Goal: Task Accomplishment & Management: Complete application form

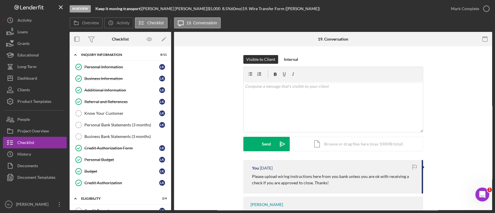
scroll to position [357, 0]
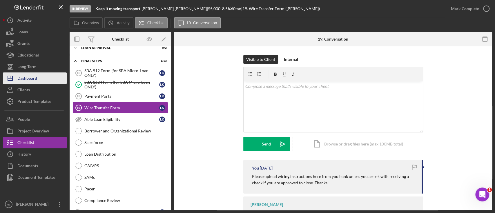
click at [40, 79] on button "Icon/Dashboard Dashboard" at bounding box center [35, 78] width 64 height 12
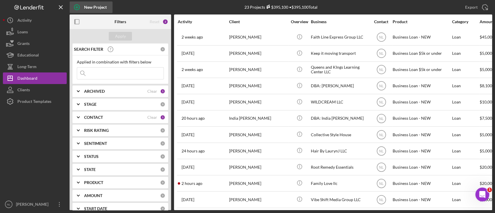
click at [96, 10] on div "New Project" at bounding box center [95, 7] width 23 height 12
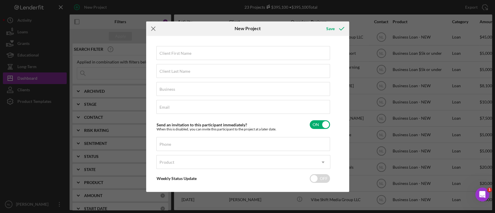
click at [154, 34] on icon "Icon/Menu Close" at bounding box center [153, 28] width 14 height 14
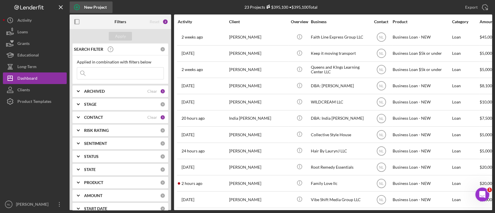
click at [75, 8] on icon "button" at bounding box center [77, 7] width 14 height 14
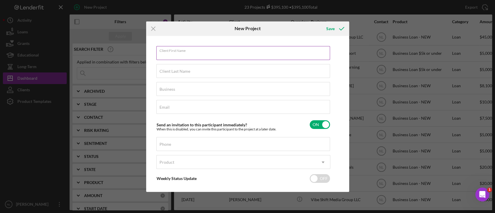
click at [207, 52] on div "Client First Name Required" at bounding box center [243, 53] width 174 height 14
type input "Arion"
click at [180, 71] on label "Client Last Name" at bounding box center [174, 71] width 31 height 5
click at [180, 71] on input "Client Last Name" at bounding box center [243, 71] width 174 height 14
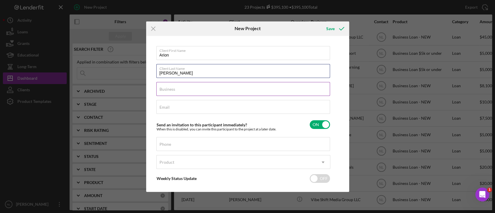
type input "[PERSON_NAME]"
click at [178, 94] on input "Business" at bounding box center [243, 89] width 174 height 14
type input "[PERSON_NAME] Society LLC"
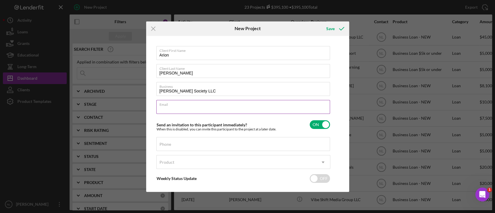
click at [172, 110] on input "Email" at bounding box center [243, 107] width 174 height 14
paste input "[EMAIL_ADDRESS][DOMAIN_NAME]"
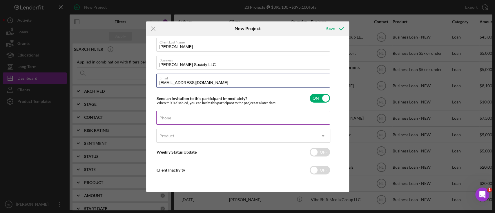
type input "[EMAIL_ADDRESS][DOMAIN_NAME]"
click at [190, 124] on input "Phone" at bounding box center [243, 118] width 174 height 14
click at [172, 116] on div "Phone" at bounding box center [243, 118] width 174 height 14
drag, startPoint x: 172, startPoint y: 116, endPoint x: 163, endPoint y: 120, distance: 9.2
click at [163, 120] on input "Phone" at bounding box center [243, 118] width 174 height 14
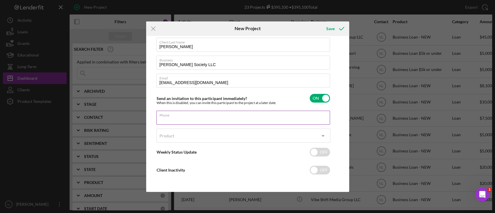
paste input "[PHONE_NUMBER]"
type input "[PHONE_NUMBER]"
click at [183, 128] on div "Client First Name Arion Client Last Name [PERSON_NAME] Business [PERSON_NAME] S…" at bounding box center [243, 101] width 174 height 163
click at [182, 131] on div "Product" at bounding box center [236, 135] width 159 height 13
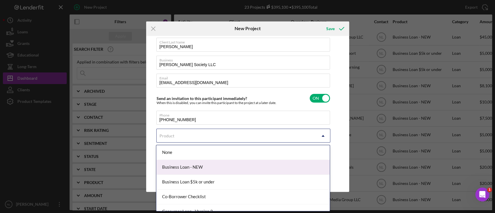
click at [195, 165] on div "Business Loan - NEW" at bounding box center [242, 167] width 173 height 15
checkbox input "true"
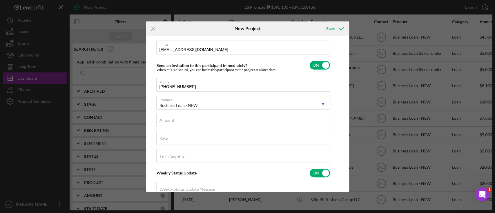
scroll to position [60, 0]
click at [185, 101] on div "Business Loan - NEW" at bounding box center [236, 104] width 159 height 13
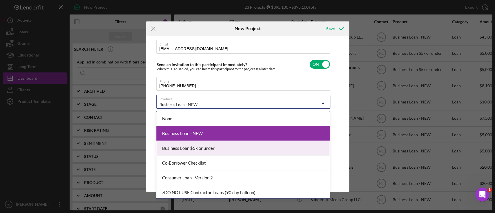
click at [202, 155] on div "Business Loan $5k or under" at bounding box center [242, 148] width 173 height 15
checkbox input "false"
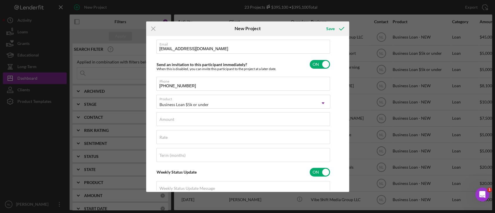
checkbox input "true"
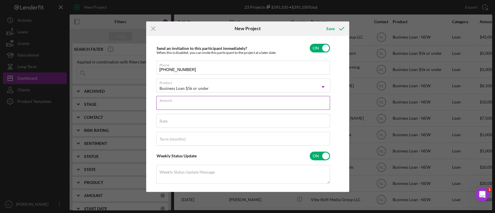
click at [178, 108] on input "Amount" at bounding box center [243, 103] width 174 height 14
type input "$5,000"
click at [318, 46] on input "checkbox" at bounding box center [320, 48] width 20 height 9
checkbox input "false"
click at [230, 124] on input "Rate" at bounding box center [243, 121] width 174 height 14
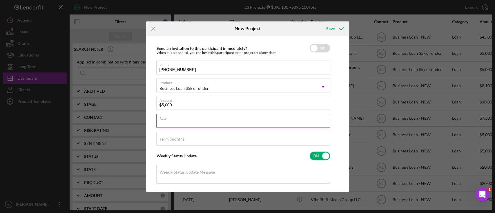
type input "8%"
type input "9%"
type input "8.500%"
click at [199, 139] on input "Term (months)" at bounding box center [243, 139] width 174 height 14
type input "60"
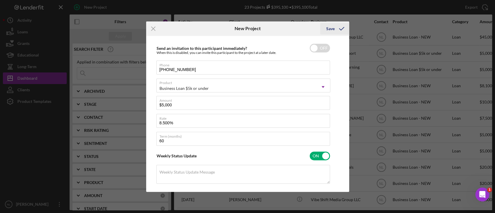
click at [332, 30] on div "Save" at bounding box center [330, 29] width 8 height 12
checkbox input "true"
checkbox input "false"
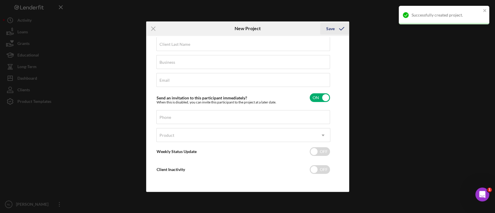
scroll to position [27, 0]
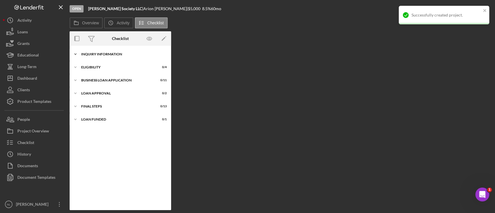
click at [150, 55] on div "INQUIRY INFORMATION" at bounding box center [122, 53] width 83 height 3
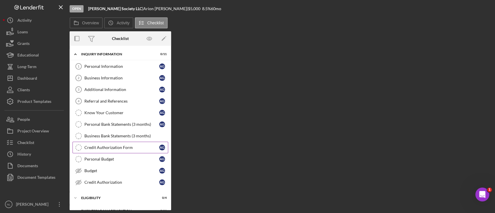
click at [130, 152] on link "Credit Authorization Form Credit Authorization Form A G" at bounding box center [120, 148] width 96 height 12
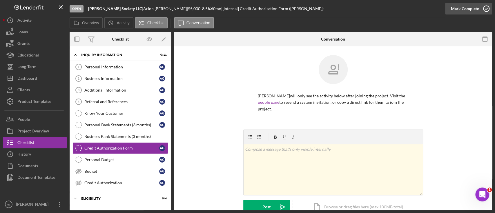
click at [466, 14] on div "Mark Complete" at bounding box center [468, 8] width 47 height 17
click at [120, 161] on div "Personal Budget" at bounding box center [121, 159] width 75 height 5
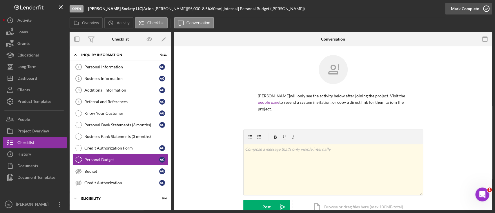
click at [464, 6] on div "Mark Complete" at bounding box center [465, 9] width 28 height 12
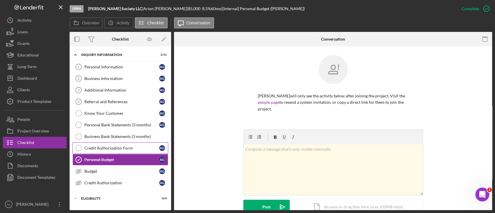
click at [130, 146] on div "Credit Authorization Form" at bounding box center [121, 148] width 75 height 5
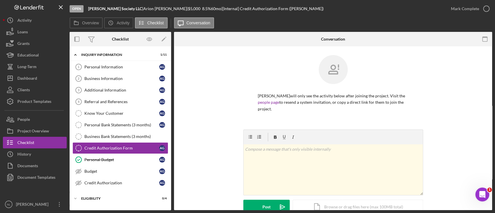
click at [467, 1] on div "Mark Complete" at bounding box center [468, 8] width 47 height 17
click at [462, 6] on div "Mark Complete" at bounding box center [465, 9] width 28 height 12
click at [117, 174] on link "Budget Budget A G" at bounding box center [120, 172] width 96 height 12
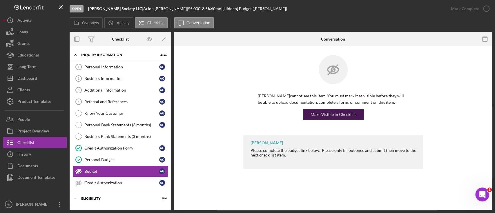
click at [310, 117] on button "Make Visible in Checklist" at bounding box center [333, 115] width 61 height 12
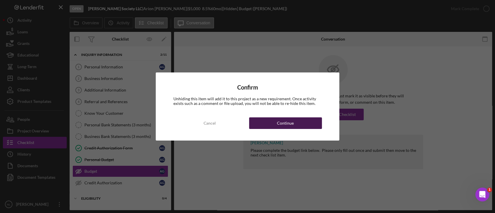
click at [306, 121] on button "Continue" at bounding box center [285, 123] width 73 height 12
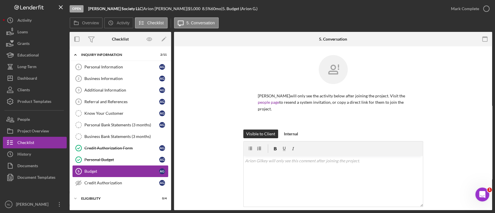
scroll to position [49, 0]
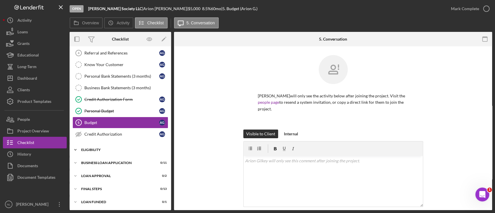
click at [116, 154] on div "Icon/Expander Eligibility 0 / 4" at bounding box center [120, 150] width 101 height 12
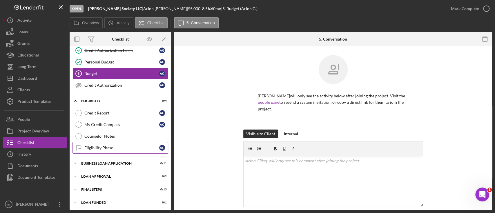
click at [108, 152] on link "Eligibility Phase Eligibility Phase A G" at bounding box center [120, 148] width 96 height 12
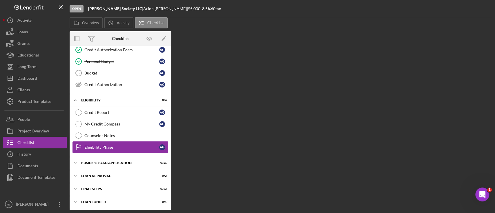
scroll to position [98, 0]
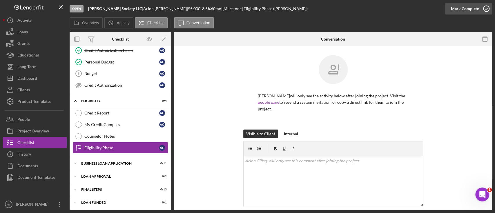
click at [474, 7] on div "Mark Complete" at bounding box center [465, 9] width 28 height 12
click at [134, 135] on div "Counselor Notes" at bounding box center [125, 136] width 83 height 5
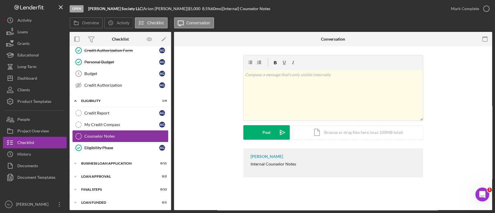
scroll to position [98, 0]
click at [456, 11] on div "Mark Complete" at bounding box center [465, 9] width 28 height 12
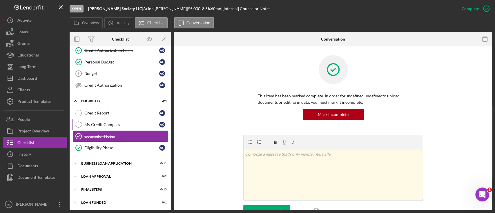
click at [146, 122] on div "My Credit Compass" at bounding box center [121, 124] width 75 height 5
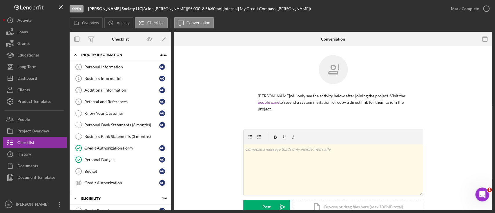
scroll to position [98, 0]
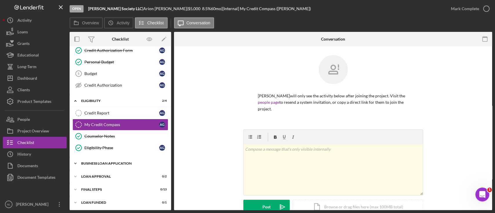
click at [104, 165] on div "Icon/Expander BUSINESS LOAN APPLICATION 0 / 11" at bounding box center [120, 164] width 101 height 12
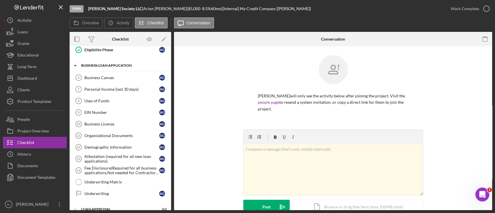
scroll to position [196, 0]
click at [125, 118] on link "Business License 10 Business License A G" at bounding box center [120, 124] width 96 height 12
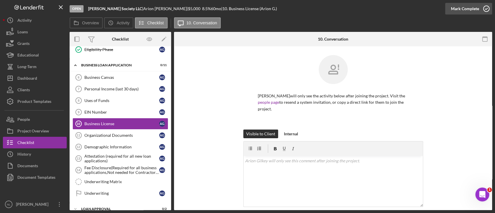
click at [455, 8] on div "Mark Complete" at bounding box center [465, 9] width 28 height 12
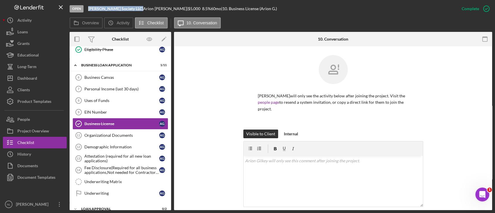
drag, startPoint x: 121, startPoint y: 8, endPoint x: 83, endPoint y: 8, distance: 38.0
click at [83, 8] on div "Open [PERSON_NAME] Society LLC | [PERSON_NAME] | $5,000 $5,000 8.5 % 60 mo | 10…" at bounding box center [263, 8] width 386 height 17
copy div "[PERSON_NAME] Society LLC"
click at [106, 134] on div "Organizational Documents" at bounding box center [121, 135] width 75 height 5
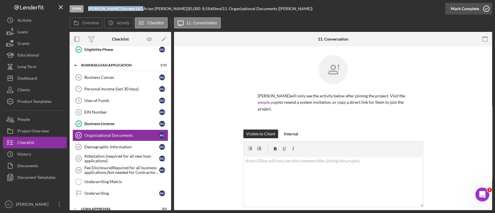
click at [457, 8] on div "Mark Complete" at bounding box center [465, 9] width 28 height 12
click at [120, 148] on link "Demographic Information 12 Demographic Information A G" at bounding box center [120, 147] width 96 height 12
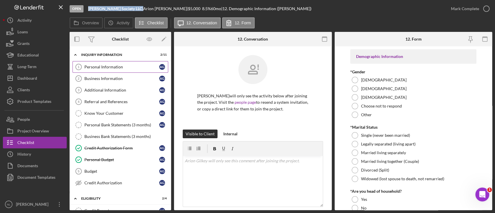
click at [108, 71] on link "Personal Information 1 Personal Information A G" at bounding box center [120, 67] width 96 height 12
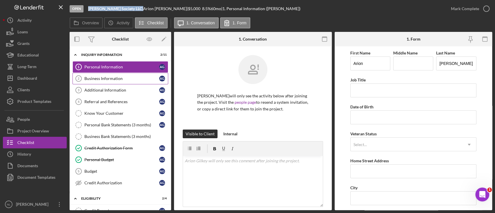
click at [147, 79] on div "Business Information" at bounding box center [121, 78] width 75 height 5
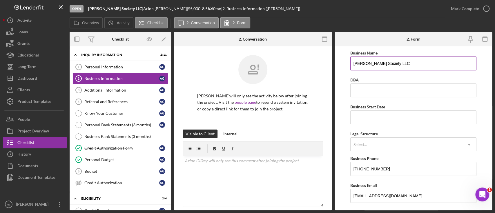
click at [378, 59] on input "[PERSON_NAME] Society LLC" at bounding box center [413, 64] width 126 height 14
type input "DBA: [PERSON_NAME]"
click at [370, 95] on input "DBA" at bounding box center [413, 90] width 126 height 14
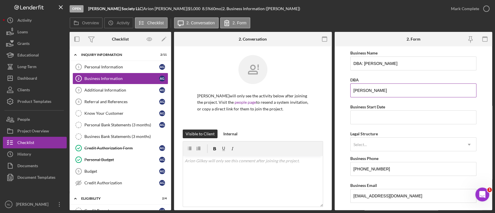
scroll to position [478, 0]
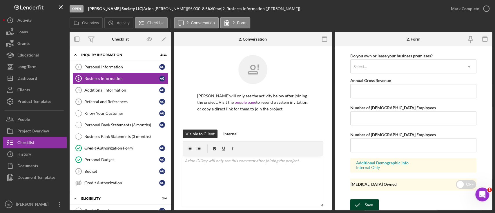
type input "[PERSON_NAME]"
click at [368, 204] on div "Save" at bounding box center [369, 205] width 8 height 12
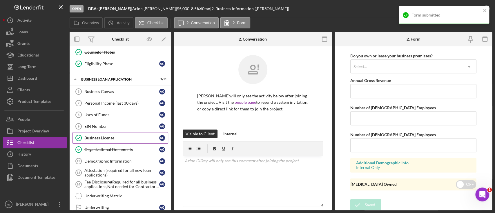
scroll to position [183, 0]
click at [117, 123] on div "EIN Number" at bounding box center [121, 125] width 75 height 5
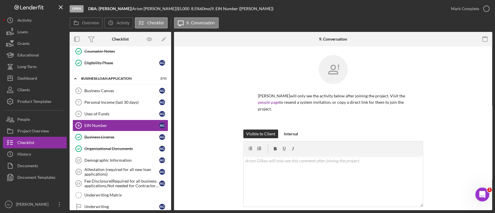
click at [453, 12] on div "Mark Complete" at bounding box center [465, 9] width 28 height 12
click at [103, 89] on div "Business Canvas" at bounding box center [121, 90] width 75 height 5
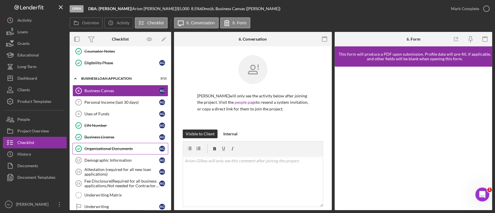
scroll to position [228, 0]
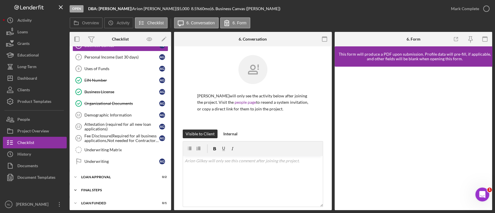
click at [109, 184] on div "Icon/Expander Final Steps 0 / 13" at bounding box center [120, 190] width 101 height 12
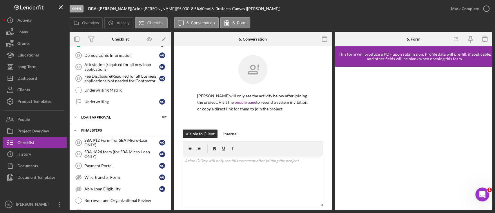
scroll to position [287, 0]
click at [113, 155] on div "SBA 1624 form (for SBA Micro-Loan ONLY)" at bounding box center [121, 154] width 75 height 9
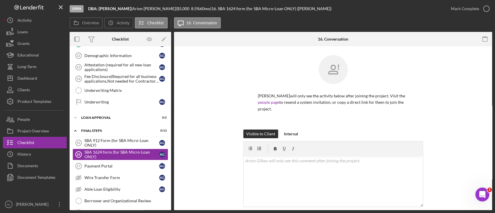
click at [467, 15] on div "Mark Complete" at bounding box center [468, 8] width 47 height 17
click at [466, 15] on div "Mark Complete" at bounding box center [468, 8] width 47 height 17
click at [465, 14] on div "Mark Complete" at bounding box center [465, 9] width 28 height 12
click at [457, 8] on div "Mark Incomplete" at bounding box center [463, 9] width 31 height 12
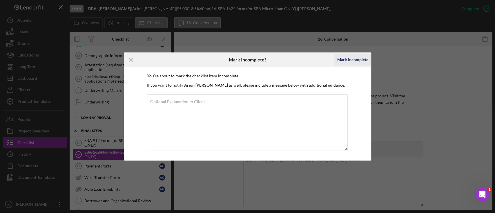
click at [359, 61] on div "Mark Incomplete" at bounding box center [352, 60] width 31 height 12
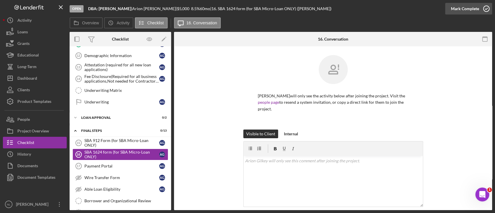
click at [474, 11] on div "Mark Complete" at bounding box center [465, 9] width 28 height 12
click at [113, 140] on div "SBA 912 Form (for SBA Micro-Loan ONLY)" at bounding box center [121, 142] width 75 height 9
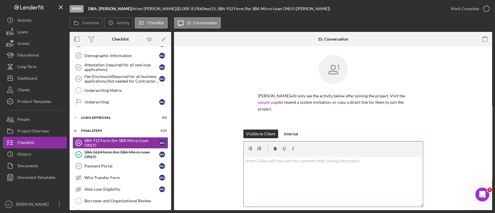
click at [256, 165] on div "v Color teal Color pink Remove color Add row above Add row below Add column bef…" at bounding box center [332, 181] width 179 height 51
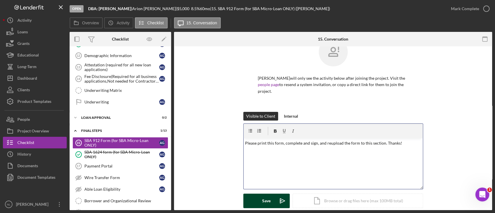
click at [260, 196] on button "Save Icon/icon-invite-send" at bounding box center [266, 201] width 46 height 14
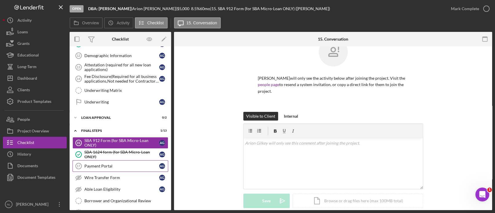
click at [122, 166] on div "Payment Portal" at bounding box center [121, 166] width 75 height 5
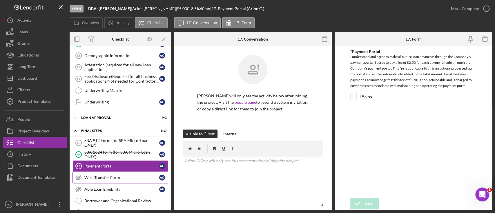
click at [121, 172] on link "Wire Transfer Form Wire Transfer Form A G" at bounding box center [120, 178] width 96 height 12
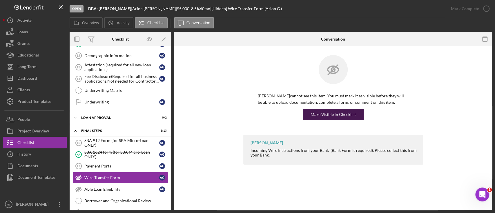
click at [336, 114] on div "Make Visible in Checklist" at bounding box center [332, 115] width 45 height 12
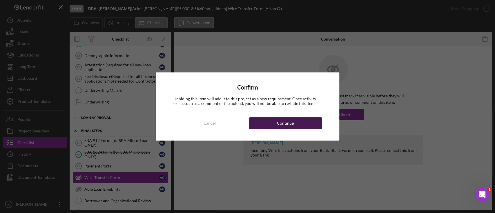
click at [296, 125] on button "Continue" at bounding box center [285, 123] width 73 height 12
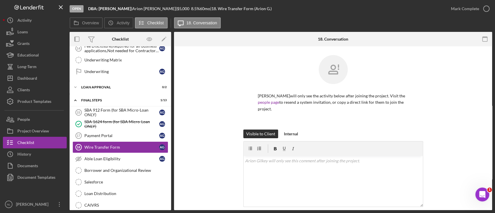
scroll to position [318, 0]
click at [256, 164] on div "v Color teal Color pink Remove color Add row above Add row below Add column bef…" at bounding box center [332, 181] width 179 height 51
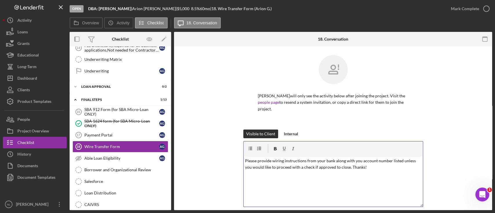
scroll to position [59, 0]
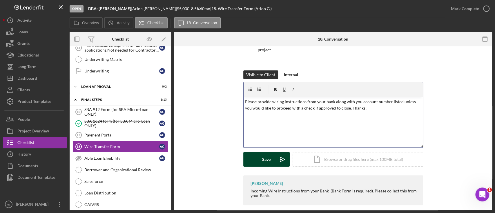
click at [261, 152] on button "Save Icon/icon-invite-send" at bounding box center [266, 159] width 46 height 14
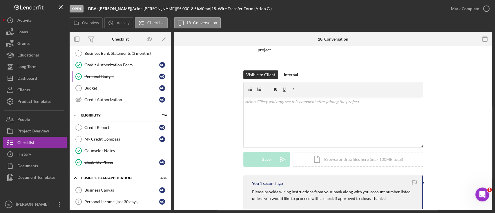
scroll to position [0, 0]
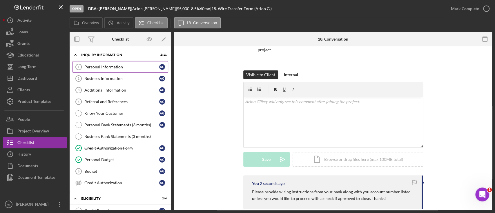
click at [116, 66] on div "Personal Information" at bounding box center [121, 67] width 75 height 5
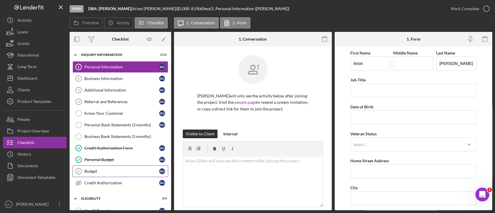
click at [112, 171] on div "Budget" at bounding box center [121, 171] width 75 height 5
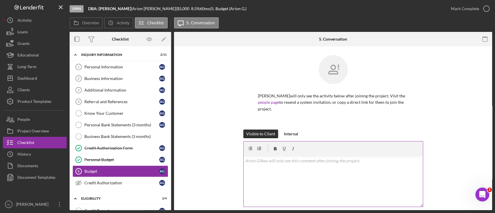
click at [276, 161] on div "v Color teal Color pink Remove color Add row above Add row below Add column bef…" at bounding box center [332, 181] width 179 height 51
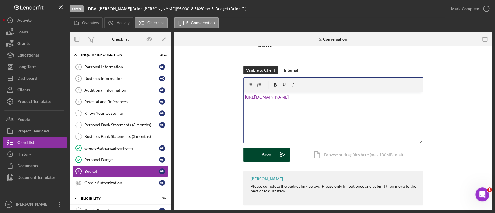
click at [267, 148] on div "Save" at bounding box center [266, 155] width 8 height 14
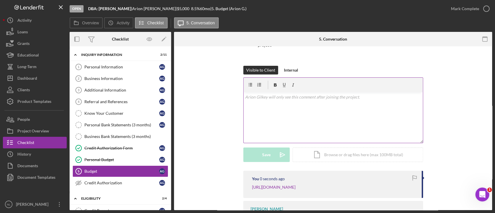
click at [275, 107] on div "v Color teal Color pink Remove color Add row above Add row below Add column bef…" at bounding box center [332, 117] width 179 height 51
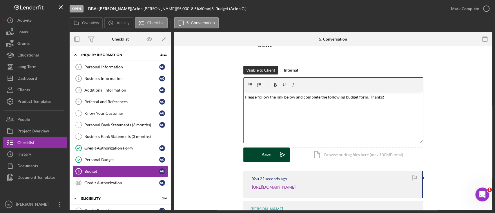
click at [272, 150] on button "Save Icon/icon-invite-send" at bounding box center [266, 155] width 46 height 14
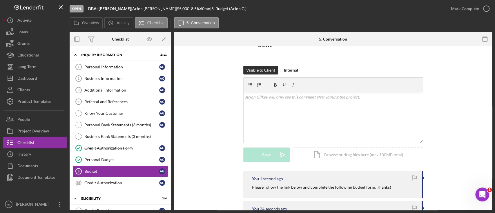
click at [226, 146] on div "Visible to Client Internal v Color teal Color pink Remove color Add row above A…" at bounding box center [333, 118] width 301 height 105
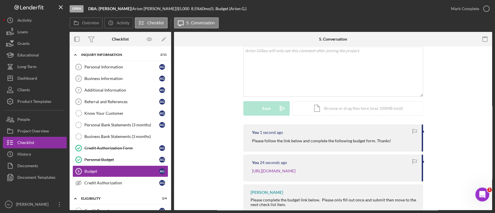
scroll to position [111, 0]
click at [107, 69] on div "Personal Information" at bounding box center [121, 67] width 75 height 5
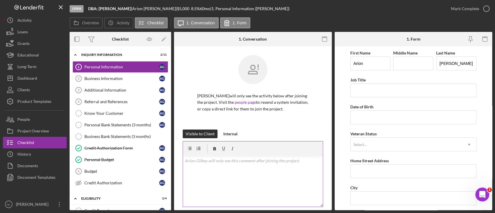
scroll to position [83, 0]
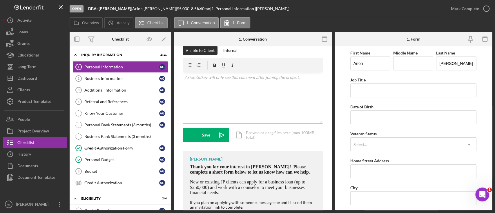
click at [211, 87] on div "v Color teal Color pink Remove color Add row above Add row below Add column bef…" at bounding box center [253, 97] width 140 height 51
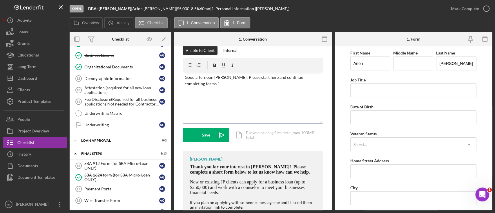
scroll to position [300, 0]
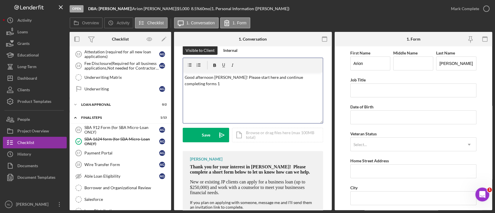
click at [315, 80] on p "Good afternoon [PERSON_NAME]! Please start here and continue completing forms 1" at bounding box center [253, 80] width 136 height 13
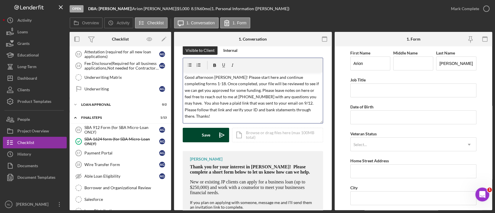
click at [215, 132] on icon "Icon/icon-invite-send" at bounding box center [221, 135] width 14 height 14
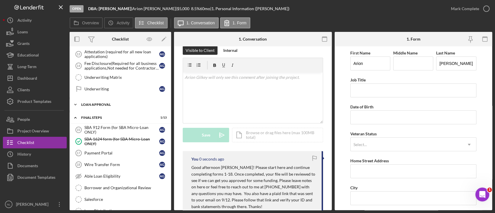
scroll to position [0, 0]
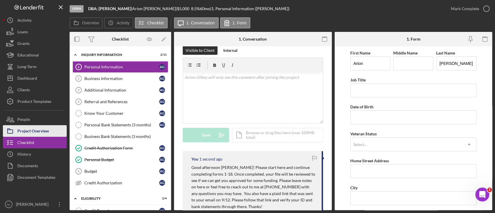
click at [51, 132] on button "Project Overview" at bounding box center [35, 131] width 64 height 12
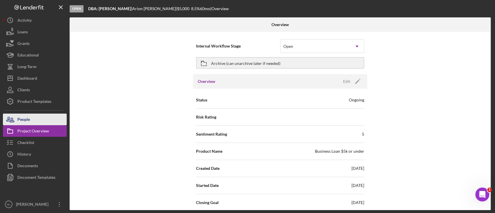
click at [39, 123] on button "People" at bounding box center [35, 120] width 64 height 12
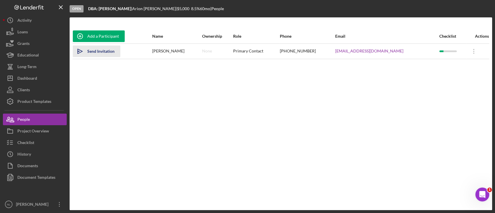
click at [98, 53] on div "Send Invitation" at bounding box center [100, 52] width 27 height 12
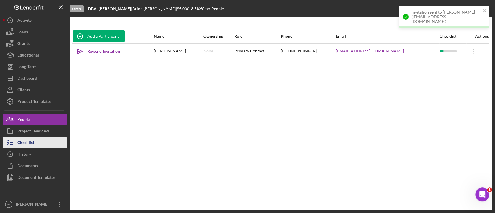
click at [37, 143] on button "Checklist" at bounding box center [35, 143] width 64 height 12
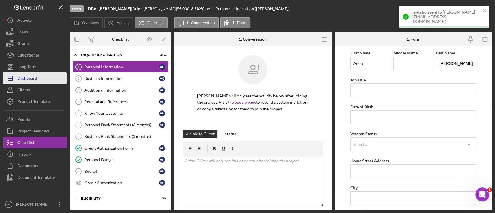
click at [33, 83] on div "Dashboard" at bounding box center [27, 78] width 20 height 13
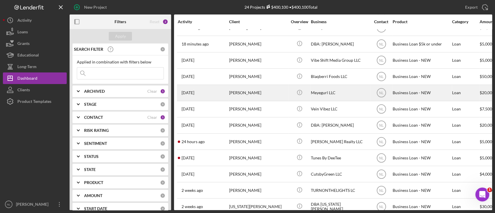
scroll to position [181, 0]
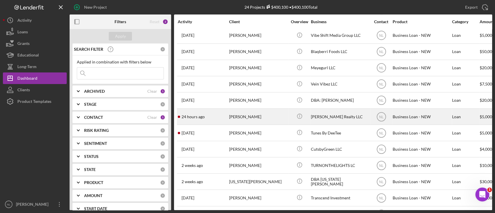
click at [241, 118] on div "[PERSON_NAME]" at bounding box center [258, 116] width 58 height 15
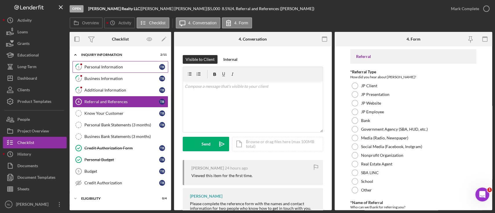
click at [123, 65] on div "Personal Information" at bounding box center [121, 67] width 75 height 5
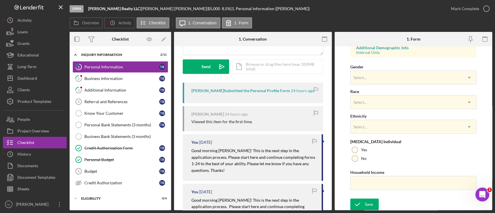
scroll to position [52, 0]
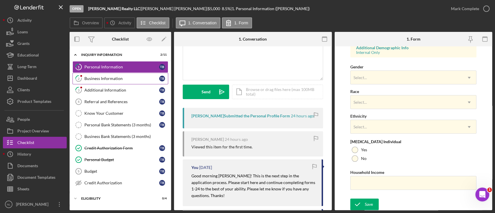
click at [91, 76] on div "Business Information" at bounding box center [121, 78] width 75 height 5
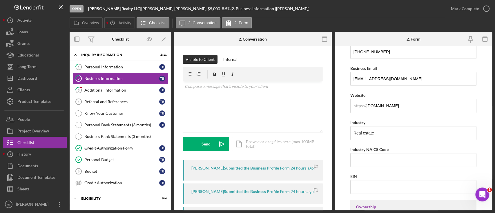
scroll to position [116, 0]
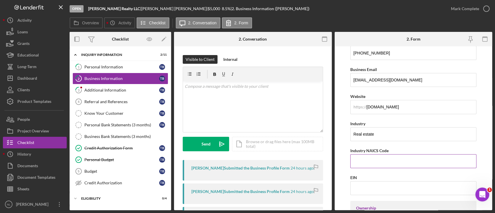
click at [360, 164] on input "Industry NAICS Code" at bounding box center [413, 161] width 126 height 14
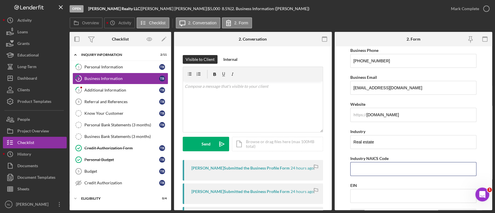
scroll to position [0, 0]
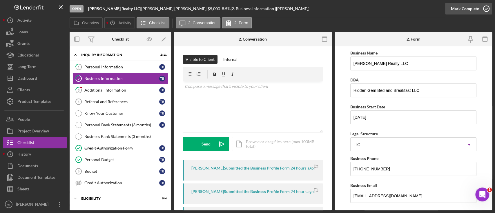
click at [457, 12] on div "Mark Complete" at bounding box center [465, 9] width 28 height 12
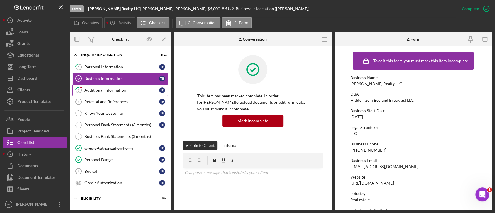
click at [139, 90] on div "Additional Information" at bounding box center [121, 90] width 75 height 5
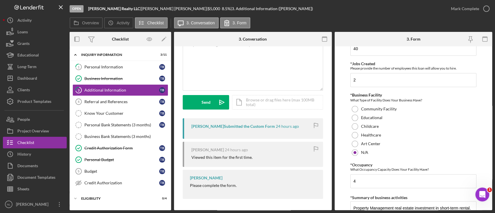
scroll to position [696, 0]
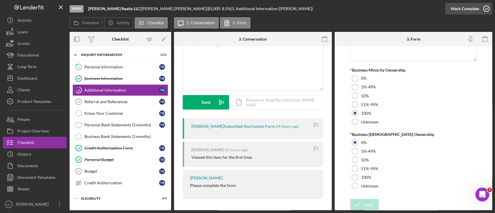
click at [462, 13] on div "Mark Complete" at bounding box center [465, 9] width 28 height 12
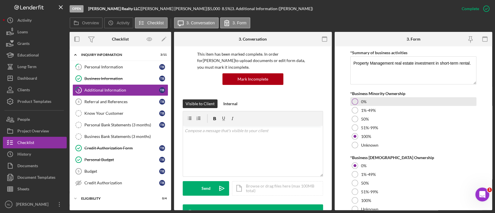
scroll to position [719, 0]
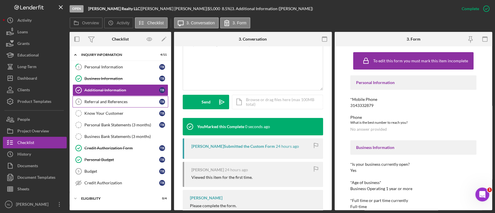
click at [103, 101] on div "Referral and References" at bounding box center [121, 101] width 75 height 5
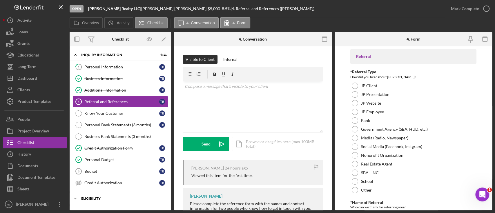
scroll to position [49, 0]
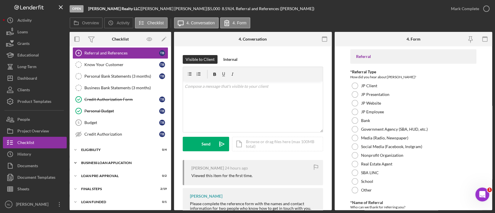
click at [117, 163] on div "BUSINESS LOAN APPLICATION" at bounding box center [122, 162] width 83 height 3
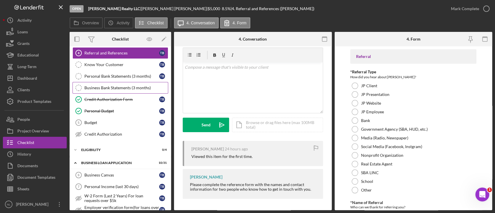
scroll to position [0, 0]
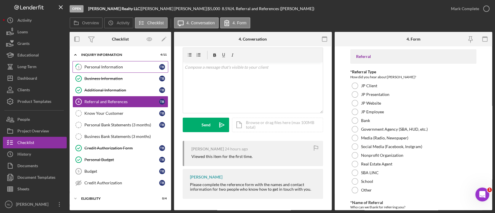
click at [111, 69] on link "1 Personal Information T B" at bounding box center [120, 67] width 96 height 12
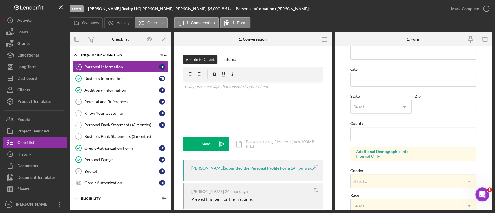
scroll to position [122, 0]
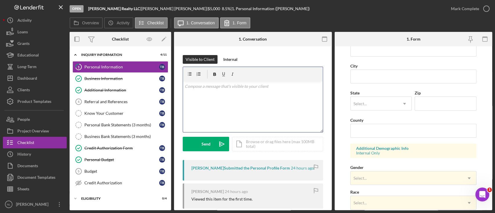
click at [234, 119] on div "v Color teal Color pink Remove color Add row above Add row below Add column bef…" at bounding box center [253, 106] width 140 height 51
drag, startPoint x: 234, startPoint y: 119, endPoint x: 234, endPoint y: 113, distance: 6.7
click at [234, 113] on div "v Color teal Color pink Remove color Add row above Add row below Add column bef…" at bounding box center [253, 106] width 140 height 51
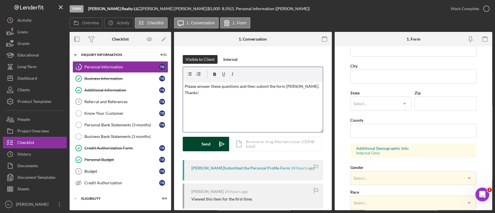
click at [216, 147] on icon "Icon/icon-invite-send" at bounding box center [221, 144] width 14 height 14
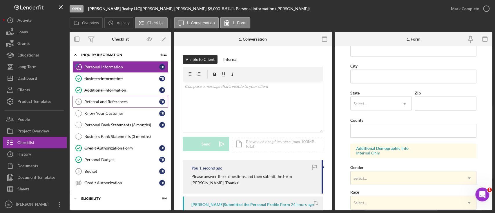
click at [126, 104] on link "Referral and References 4 [PERSON_NAME] and References T B" at bounding box center [120, 102] width 96 height 12
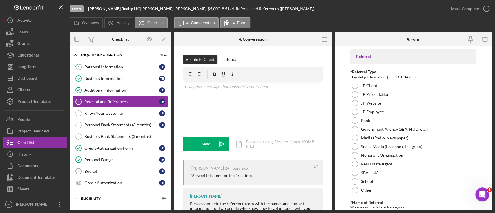
click at [225, 106] on div "v Color teal Color pink Remove color Add row above Add row below Add column bef…" at bounding box center [253, 106] width 140 height 51
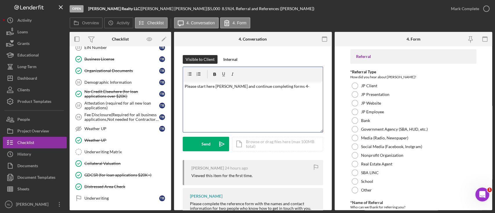
scroll to position [409, 0]
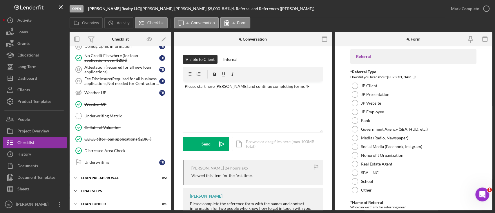
click at [119, 194] on div "Icon/Expander FINAL STEPS 2 / 19" at bounding box center [120, 191] width 101 height 12
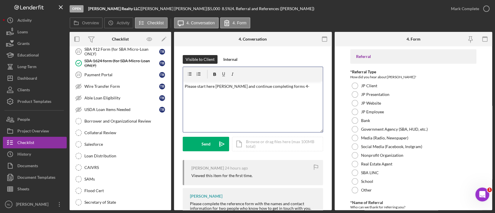
click at [304, 88] on p "Please start here [PERSON_NAME] and continue completing forms 4-" at bounding box center [253, 86] width 136 height 6
click at [314, 83] on p "Please start here [PERSON_NAME] and continue completing forms 4-23. THe payment…" at bounding box center [253, 89] width 136 height 13
click at [246, 94] on p "Please start here [PERSON_NAME] and continue completing forms 4-23. The payment…" at bounding box center [253, 89] width 136 height 13
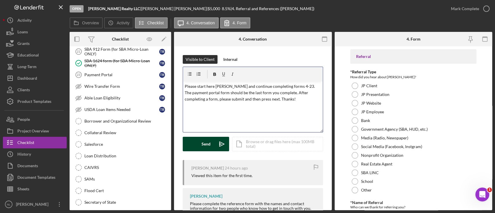
click at [213, 145] on button "Send Icon/icon-invite-send" at bounding box center [206, 144] width 46 height 14
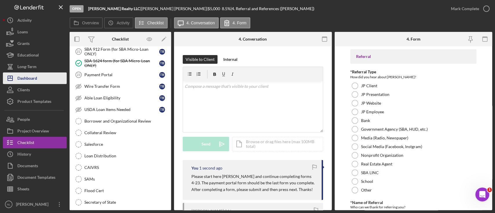
click at [46, 79] on button "Icon/Dashboard Dashboard" at bounding box center [35, 78] width 64 height 12
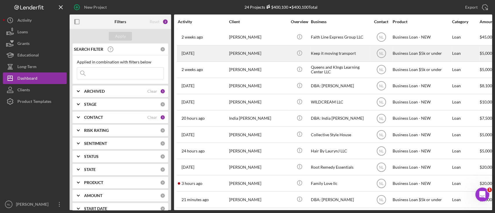
click at [251, 48] on div "[PERSON_NAME]" at bounding box center [258, 53] width 58 height 15
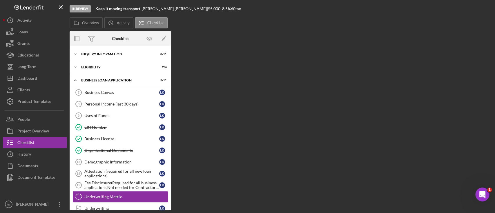
scroll to position [48, 0]
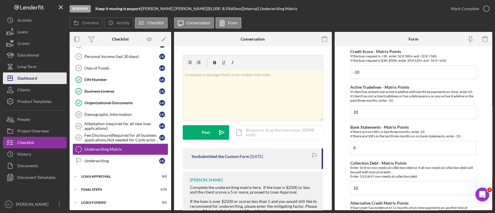
click at [28, 77] on div "Dashboard" at bounding box center [27, 78] width 20 height 13
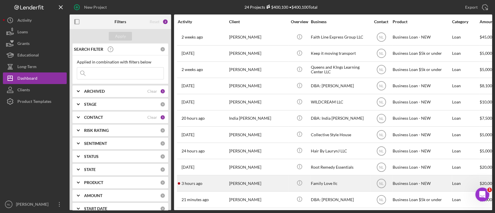
scroll to position [215, 0]
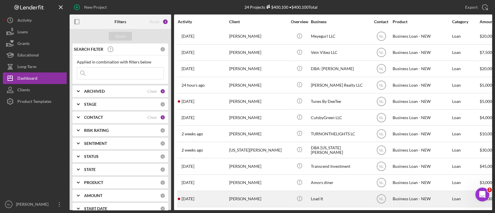
click at [255, 191] on div "[PERSON_NAME]" at bounding box center [258, 198] width 58 height 15
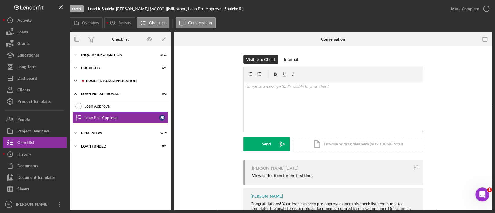
click at [124, 83] on div "Icon/Expander BUSINESS LOAN APPLICATION 3 / 27" at bounding box center [120, 81] width 101 height 12
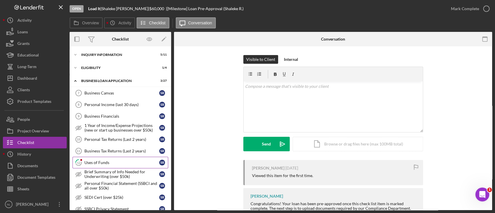
click at [123, 166] on link "12 Uses of Funds S R" at bounding box center [120, 163] width 96 height 12
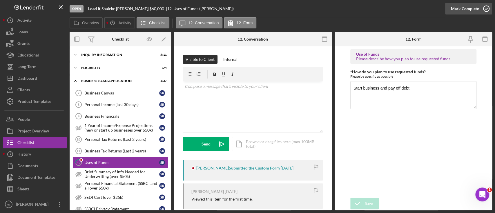
click at [466, 8] on div "Mark Complete" at bounding box center [465, 9] width 28 height 12
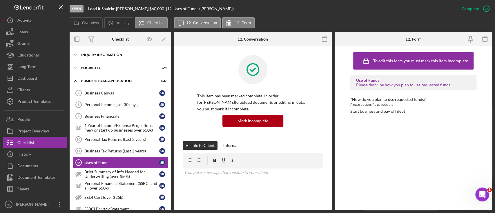
click at [104, 59] on div "Icon/Expander INQUIRY INFORMATION 5 / 11" at bounding box center [120, 55] width 101 height 12
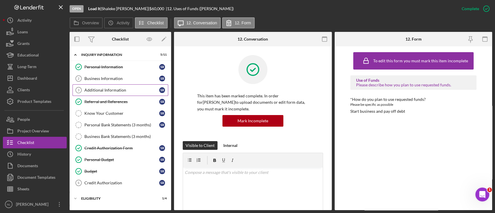
click at [107, 92] on div "Additional Information" at bounding box center [121, 90] width 75 height 5
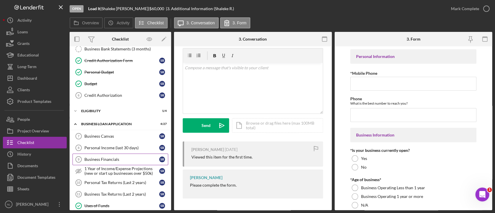
scroll to position [81, 0]
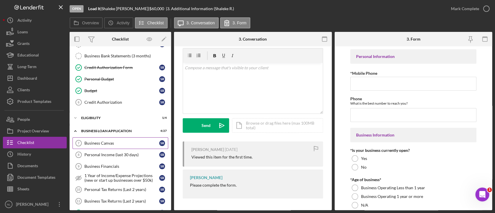
click at [114, 144] on div "Business Canvas" at bounding box center [121, 143] width 75 height 5
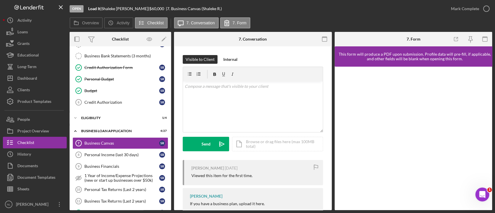
scroll to position [57, 0]
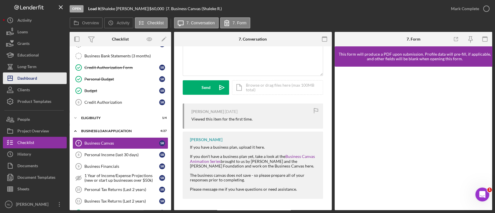
click at [38, 80] on button "Icon/Dashboard Dashboard" at bounding box center [35, 78] width 64 height 12
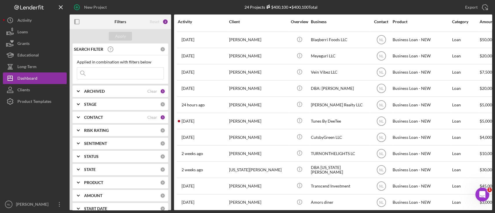
scroll to position [215, 0]
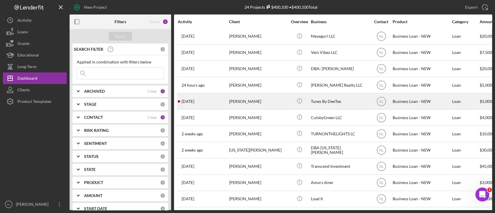
click at [250, 99] on div "[PERSON_NAME]" at bounding box center [258, 101] width 58 height 15
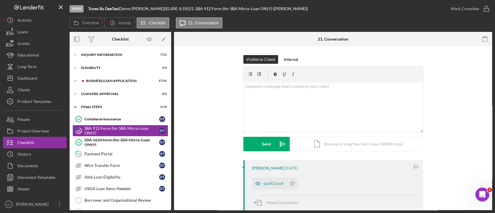
scroll to position [2, 0]
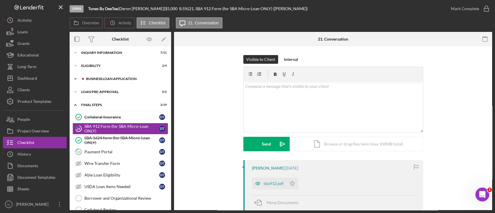
click at [132, 83] on div "Icon/Expander BUSINESS LOAN APPLICATION 17 / 31" at bounding box center [120, 79] width 101 height 12
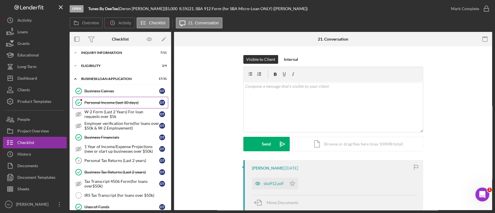
click at [107, 100] on div "Personal Income (last 30 days)" at bounding box center [121, 102] width 75 height 5
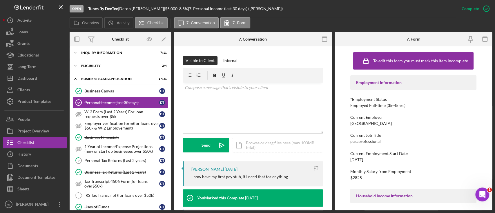
scroll to position [74, 0]
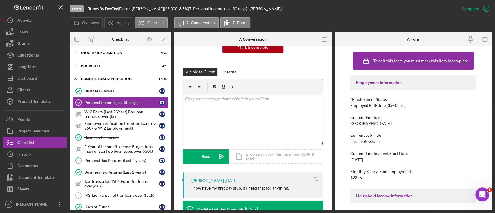
click at [237, 120] on div "v Color teal Color pink Remove color Add row above Add row below Add column bef…" at bounding box center [253, 119] width 140 height 51
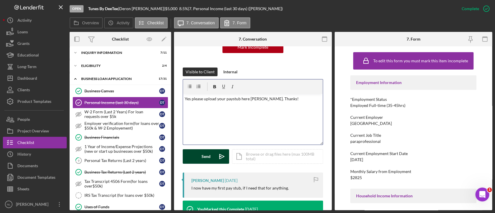
click at [200, 157] on button "Send Icon/icon-invite-send" at bounding box center [206, 156] width 46 height 14
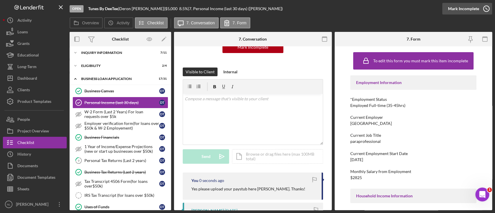
click at [468, 10] on div "Mark Incomplete" at bounding box center [463, 9] width 31 height 12
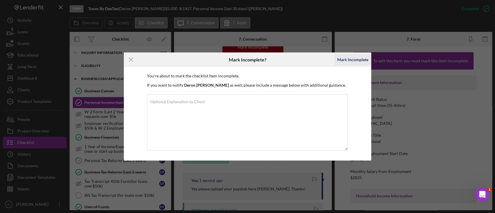
click at [352, 59] on div "Mark Incomplete" at bounding box center [352, 60] width 31 height 12
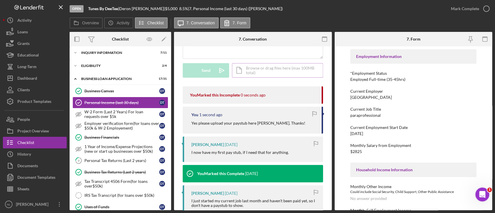
scroll to position [0, 0]
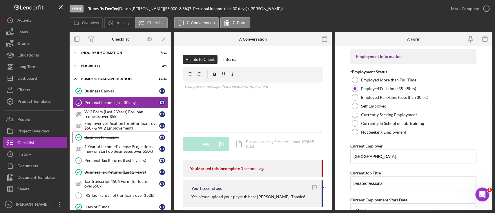
click at [132, 132] on link "Business Financials Business Financials D T" at bounding box center [120, 138] width 96 height 12
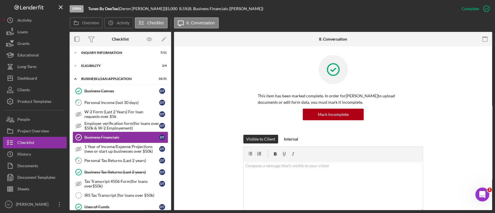
scroll to position [12, 0]
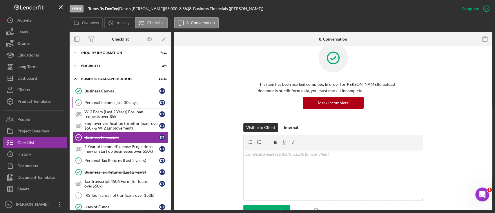
click at [116, 104] on div "Personal Income (last 30 days)" at bounding box center [121, 102] width 75 height 5
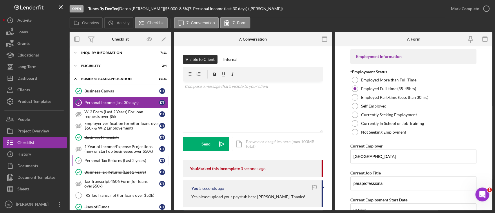
click at [135, 158] on div "Personal Tax Returns (Last 2 years)" at bounding box center [121, 160] width 75 height 5
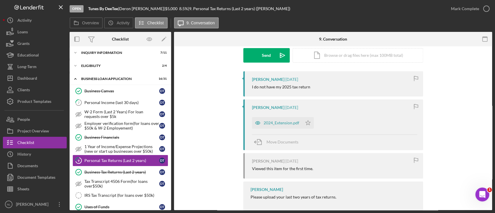
scroll to position [91, 0]
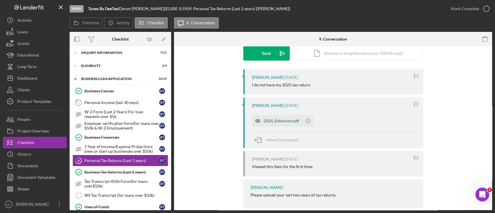
click at [273, 119] on div "2024_Extension.pdf" at bounding box center [281, 121] width 36 height 5
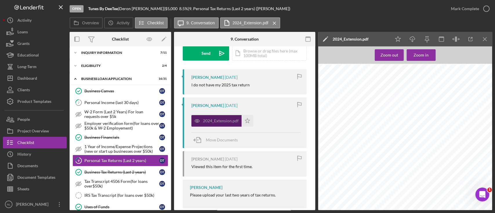
scroll to position [100, 0]
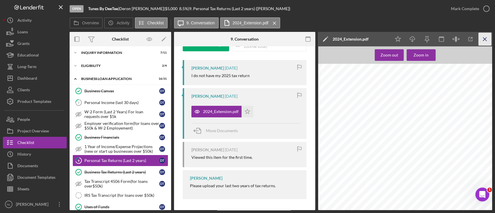
click at [482, 42] on icon "Icon/Menu Close" at bounding box center [484, 39] width 13 height 13
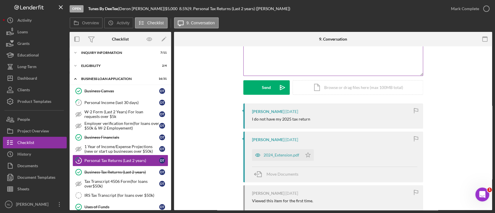
scroll to position [0, 0]
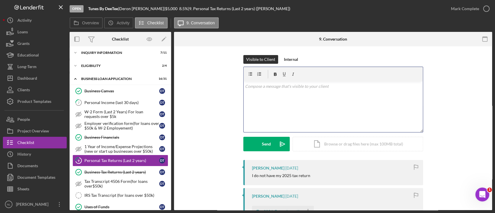
click at [272, 96] on div "v Color teal Color pink Remove color Add row above Add row below Add column bef…" at bounding box center [332, 106] width 179 height 51
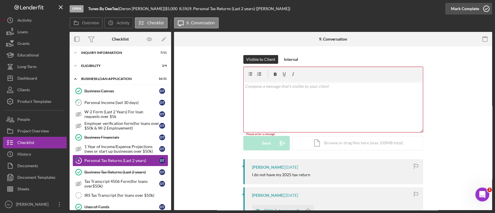
click at [454, 5] on div "Mark Complete" at bounding box center [465, 9] width 28 height 12
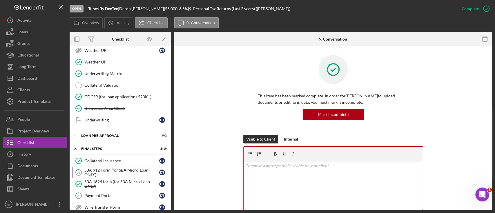
scroll to position [323, 0]
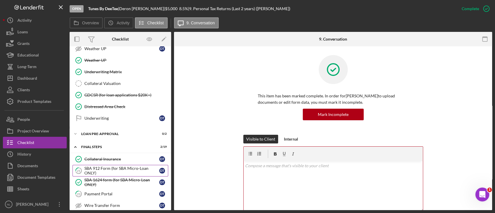
click at [124, 168] on div "SBA 912 Form (for SBA Micro-Loan ONLY)" at bounding box center [121, 170] width 75 height 9
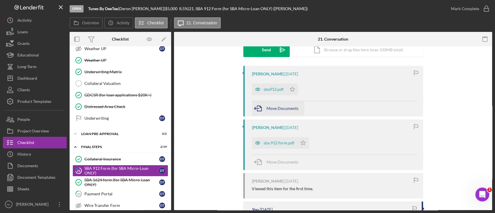
scroll to position [98, 0]
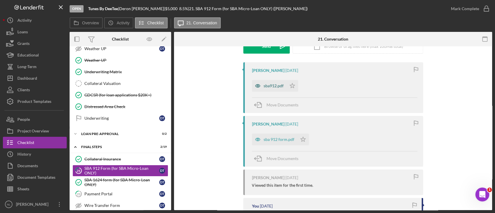
click at [266, 89] on div "sba912.pdf" at bounding box center [269, 86] width 34 height 12
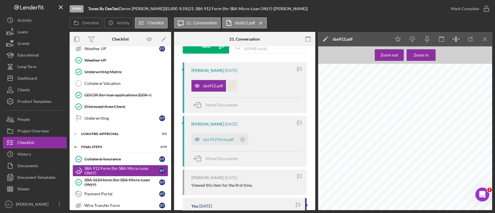
click at [231, 86] on polygon "button" at bounding box center [231, 85] width 5 height 5
click at [483, 38] on line "button" at bounding box center [484, 38] width 3 height 3
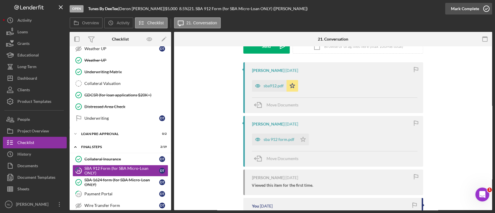
click at [470, 12] on div "Mark Complete" at bounding box center [465, 9] width 28 height 12
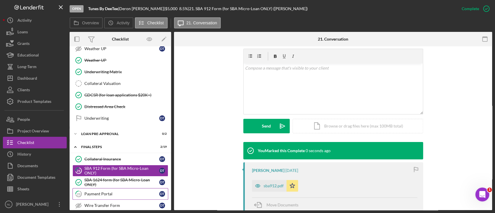
scroll to position [177, 0]
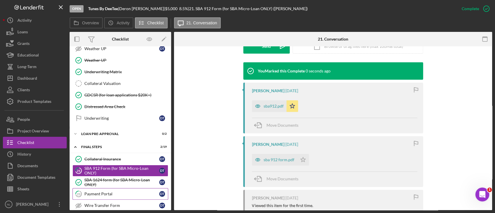
click at [162, 188] on link "23 Payment Portal D T" at bounding box center [120, 194] width 96 height 12
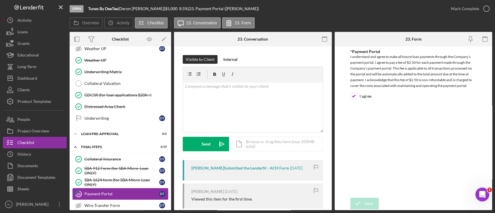
click at [121, 194] on div "Payment Portal" at bounding box center [121, 194] width 75 height 5
click at [469, 17] on div "Mark Complete" at bounding box center [468, 8] width 47 height 17
click at [463, 12] on div "Mark Complete" at bounding box center [465, 9] width 28 height 12
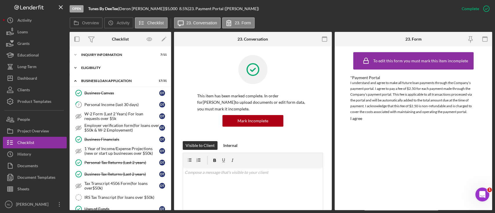
click at [92, 66] on div "Icon/Expander ELIGIBILITY 2 / 4" at bounding box center [120, 68] width 101 height 12
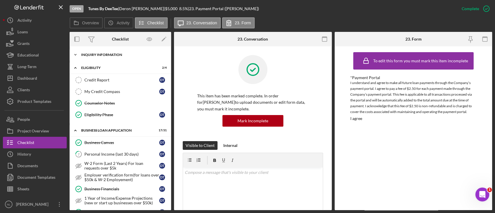
click at [90, 57] on div "Icon/Expander INQUIRY INFORMATION 7 / 11" at bounding box center [120, 55] width 101 height 12
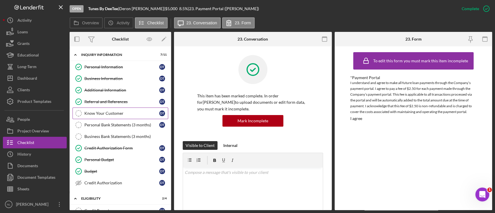
click at [116, 111] on div "Know Your Customer" at bounding box center [121, 113] width 75 height 5
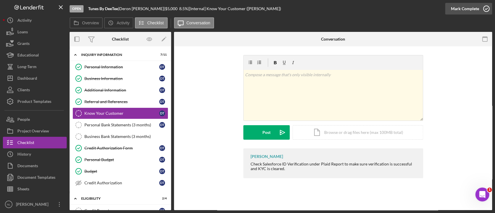
click at [452, 13] on div "Mark Complete" at bounding box center [465, 9] width 28 height 12
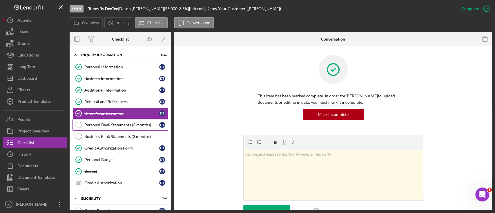
click at [118, 125] on div "Personal Bank Statements (3 months)" at bounding box center [121, 125] width 75 height 5
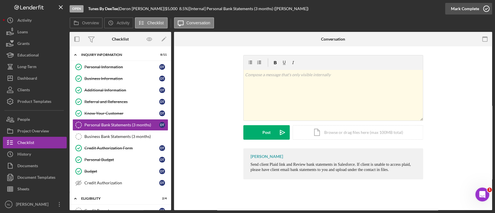
click at [467, 13] on div "Mark Complete" at bounding box center [465, 9] width 28 height 12
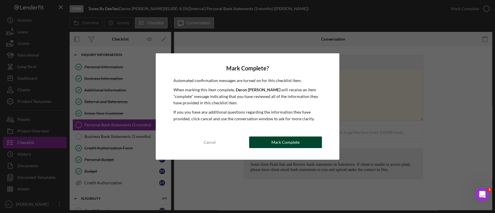
click at [283, 145] on div "Mark Complete" at bounding box center [285, 143] width 28 height 12
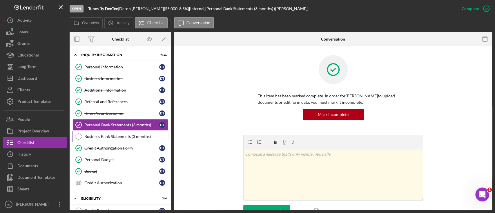
click at [142, 137] on div "Business Bank Statements (3 months)" at bounding box center [125, 136] width 83 height 5
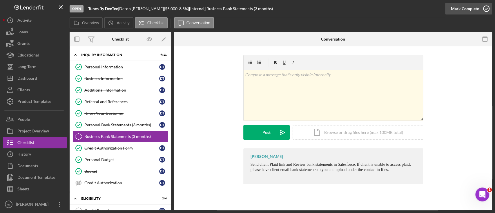
click at [454, 11] on div "Mark Complete" at bounding box center [465, 9] width 28 height 12
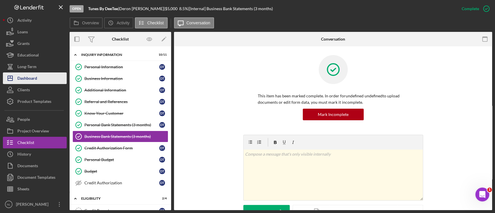
click at [53, 78] on button "Icon/Dashboard Dashboard" at bounding box center [35, 78] width 64 height 12
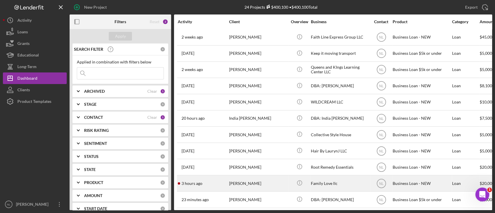
click at [246, 184] on div "[PERSON_NAME]" at bounding box center [258, 183] width 58 height 15
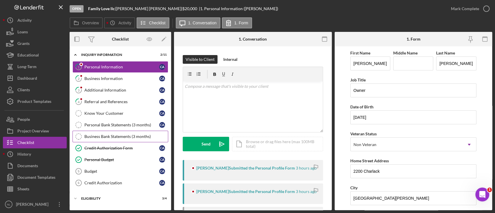
scroll to position [49, 0]
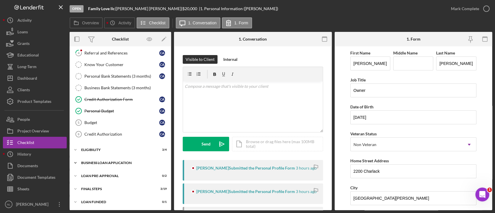
click at [118, 159] on div "Icon/Expander BUSINESS LOAN APPLICATION 6 / 31" at bounding box center [120, 163] width 101 height 12
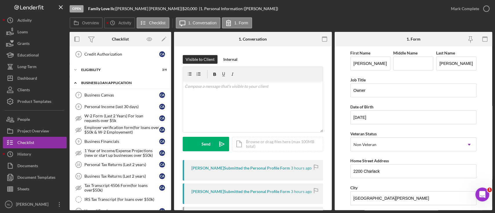
scroll to position [0, 0]
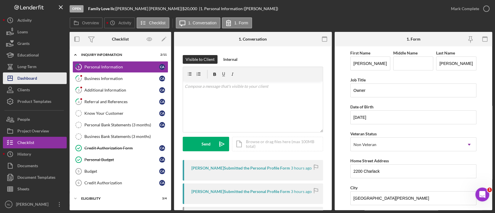
click at [36, 73] on div "Dashboard" at bounding box center [27, 78] width 20 height 13
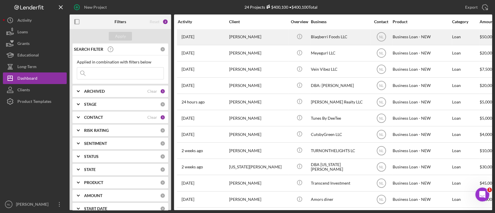
scroll to position [199, 0]
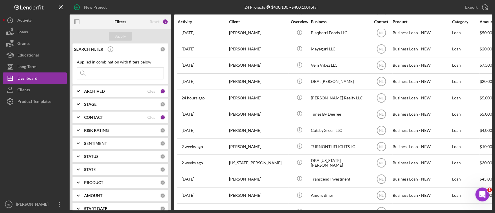
click at [107, 80] on div "Applied in combination with filters below Icon/Menu Close" at bounding box center [120, 69] width 96 height 29
click at [107, 77] on input at bounding box center [120, 74] width 86 height 12
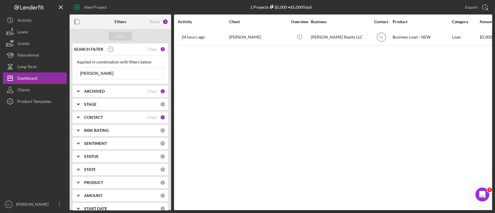
scroll to position [0, 0]
type input "[PERSON_NAME]"
click at [110, 74] on input "[PERSON_NAME]" at bounding box center [120, 74] width 86 height 12
click at [121, 28] on div "Filters" at bounding box center [120, 21] width 12 height 14
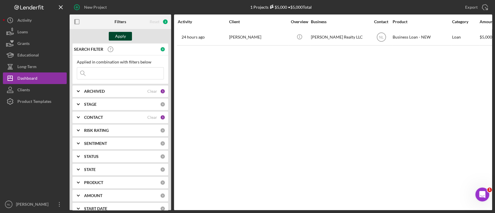
click at [115, 33] on div "Apply" at bounding box center [120, 36] width 11 height 9
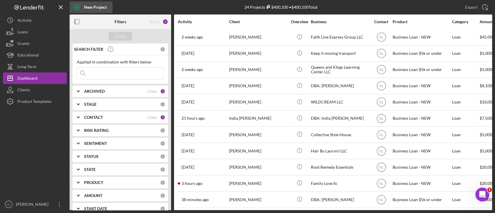
click at [90, 7] on div "New Project" at bounding box center [95, 7] width 23 height 12
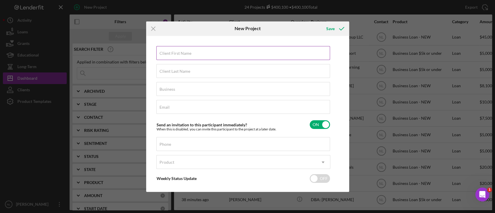
click at [180, 52] on label "Client First Name" at bounding box center [175, 53] width 32 height 5
click at [180, 52] on input "Client First Name" at bounding box center [243, 53] width 174 height 14
type input "[PERSON_NAME]"
click at [163, 75] on input "Client Last Name" at bounding box center [243, 71] width 174 height 14
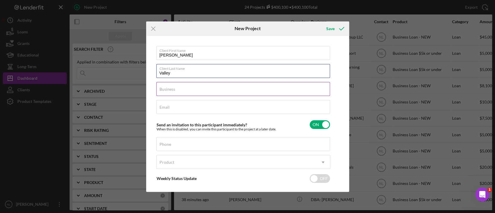
type input "Valley"
click at [182, 90] on input "Business" at bounding box center [243, 89] width 174 height 14
paste input "Dv Heat"
type input "Dv Heat"
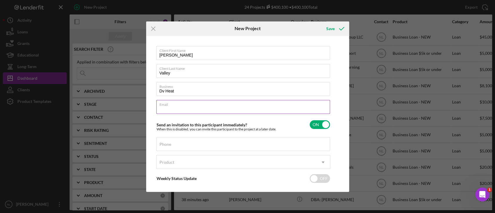
click at [186, 113] on input "Email" at bounding box center [243, 107] width 174 height 14
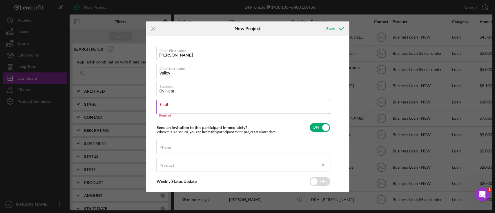
click at [163, 107] on input "Email" at bounding box center [243, 107] width 174 height 14
paste input "[EMAIL_ADDRESS][DOMAIN_NAME]"
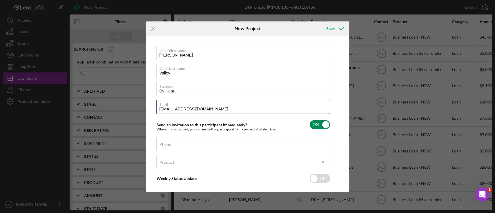
scroll to position [26, 0]
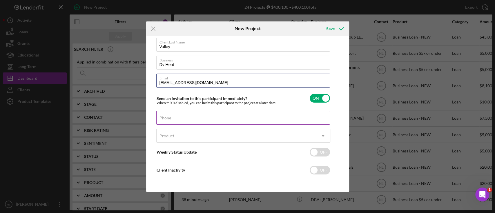
type input "[EMAIL_ADDRESS][DOMAIN_NAME]"
click at [178, 115] on div "Phone" at bounding box center [243, 118] width 174 height 14
click at [178, 116] on div "Phone" at bounding box center [243, 118] width 174 height 14
click at [168, 119] on input "Phone" at bounding box center [243, 118] width 174 height 14
paste input "[PHONE_NUMBER]"
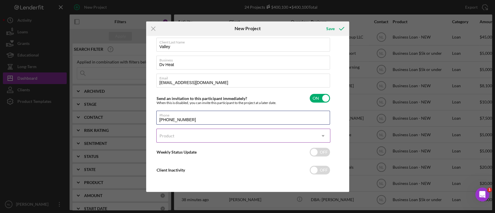
type input "[PHONE_NUMBER]"
click at [173, 136] on div "Product" at bounding box center [166, 136] width 15 height 5
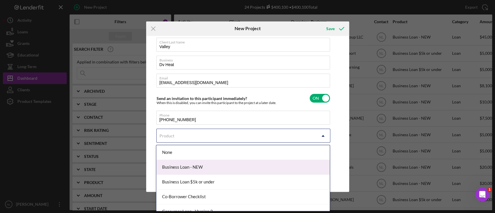
click at [186, 163] on div "Business Loan - NEW" at bounding box center [242, 167] width 173 height 15
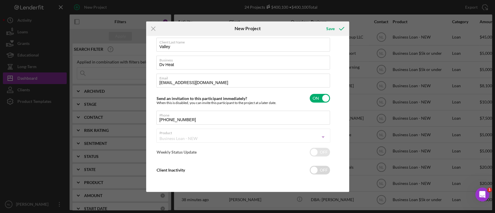
checkbox input "true"
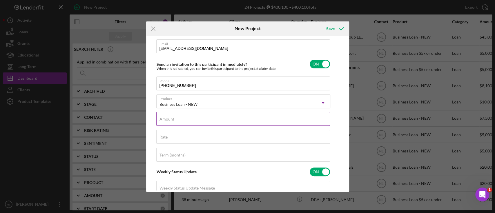
click at [165, 118] on label "Amount" at bounding box center [166, 119] width 15 height 5
click at [165, 118] on input "Amount" at bounding box center [243, 119] width 174 height 14
type input "$4"
type input "$3,000"
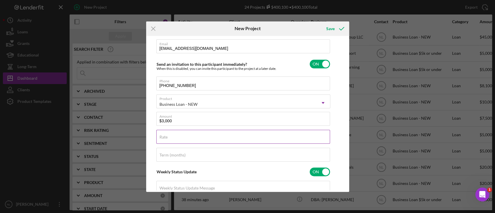
click at [174, 135] on div "Rate" at bounding box center [243, 137] width 174 height 14
click at [178, 110] on body "New Project 24 Projects $400,100 • $400,100 Total Export Icon/Export Filters Re…" at bounding box center [247, 106] width 495 height 213
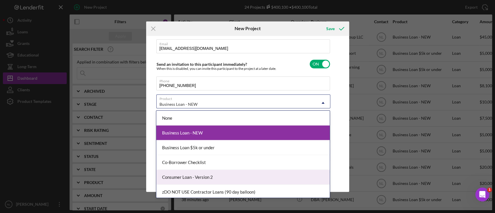
scroll to position [1, 0]
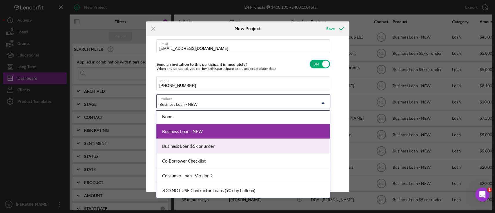
click at [195, 147] on div "Business Loan $5k or under" at bounding box center [242, 146] width 173 height 15
checkbox input "false"
checkbox input "true"
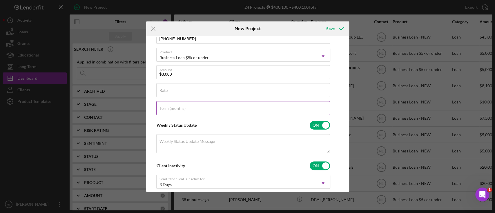
scroll to position [0, 0]
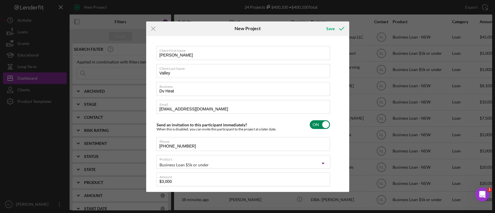
click at [321, 125] on input "checkbox" at bounding box center [320, 124] width 20 height 9
checkbox input "false"
click at [328, 29] on div "Save" at bounding box center [330, 29] width 8 height 12
checkbox input "true"
checkbox input "false"
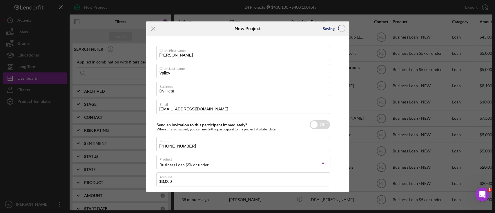
checkbox input "false"
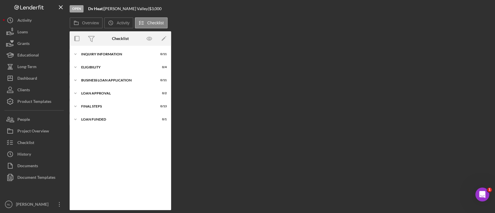
click at [113, 45] on div "Checklist" at bounding box center [120, 38] width 17 height 14
click at [110, 49] on div "Icon/Expander INQUIRY INFORMATION 0 / 11" at bounding box center [120, 54] width 101 height 12
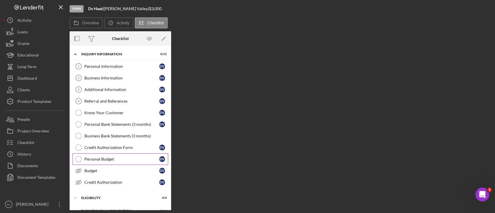
click at [114, 159] on div "Personal Budget" at bounding box center [121, 159] width 75 height 5
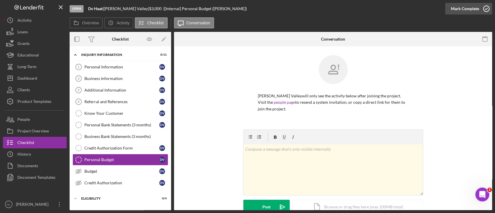
click at [453, 8] on div "Mark Complete" at bounding box center [465, 9] width 28 height 12
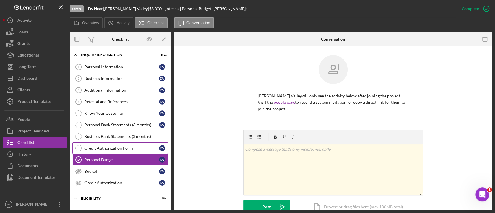
click at [134, 146] on div "Credit Authorization Form" at bounding box center [121, 148] width 75 height 5
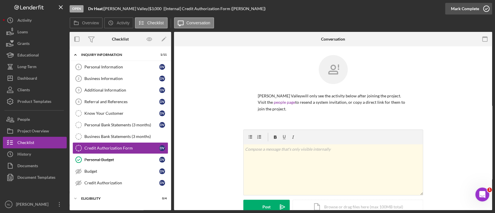
click at [463, 13] on div "Mark Complete" at bounding box center [465, 9] width 28 height 12
click at [107, 169] on div "Budget" at bounding box center [121, 171] width 75 height 5
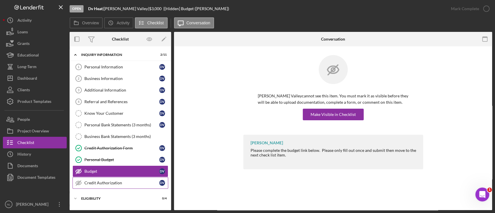
click at [113, 182] on div "Credit Authorization" at bounding box center [121, 183] width 75 height 5
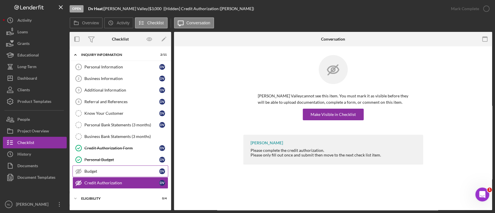
click at [92, 169] on div "Budget" at bounding box center [121, 171] width 75 height 5
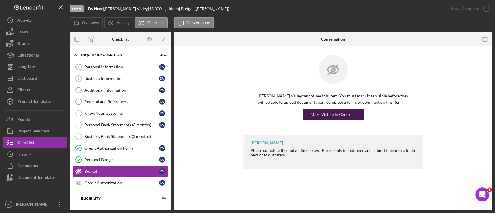
click at [318, 113] on div "Make Visible in Checklist" at bounding box center [332, 115] width 45 height 12
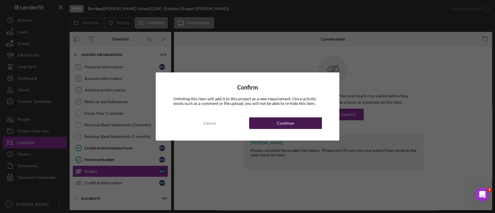
click at [295, 126] on button "Continue" at bounding box center [285, 123] width 73 height 12
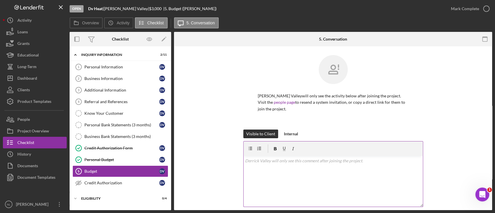
click at [262, 169] on div "v Color teal Color pink Remove color Add row above Add row below Add column bef…" at bounding box center [332, 181] width 179 height 51
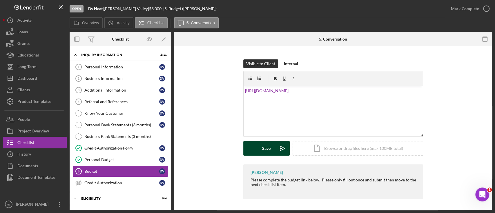
click at [271, 151] on button "Save Icon/icon-invite-send" at bounding box center [266, 148] width 46 height 14
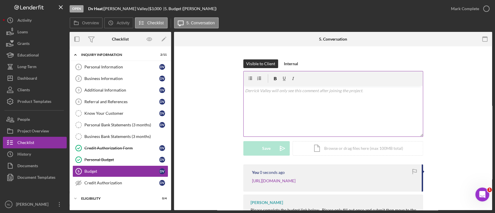
click at [256, 109] on div "v Color teal Color pink Remove color Add row above Add row below Add column bef…" at bounding box center [332, 111] width 179 height 51
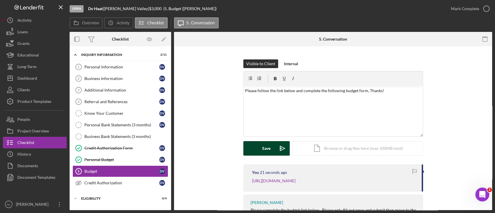
click at [260, 150] on button "Save Icon/icon-invite-send" at bounding box center [266, 148] width 46 height 14
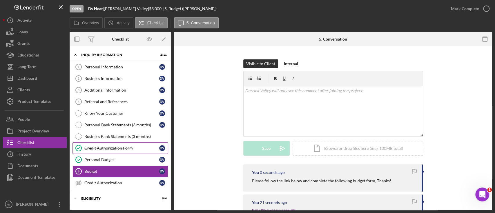
scroll to position [49, 0]
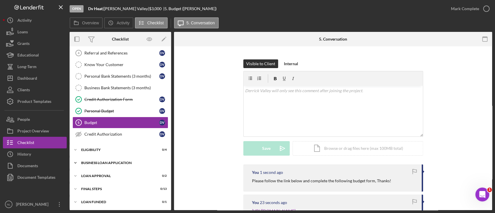
click at [108, 159] on div "Icon/Expander BUSINESS LOAN APPLICATION 0 / 11" at bounding box center [120, 163] width 101 height 12
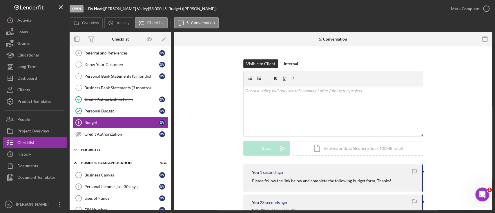
click at [104, 148] on div "Eligibility" at bounding box center [122, 149] width 83 height 3
click at [117, 192] on link "Eligibility Phase Eligibility Phase D V" at bounding box center [120, 197] width 96 height 12
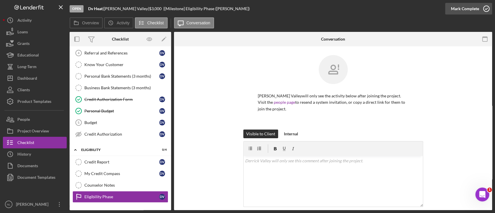
click at [465, 10] on div "Mark Complete" at bounding box center [465, 9] width 28 height 12
click at [132, 181] on link "Counselor Notes Counselor Notes" at bounding box center [120, 185] width 96 height 12
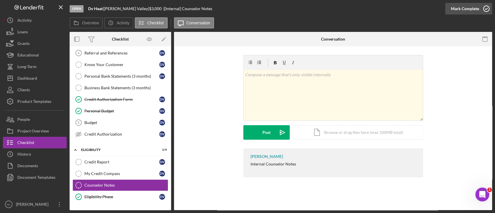
click at [460, 10] on div "Mark Complete" at bounding box center [465, 9] width 28 height 12
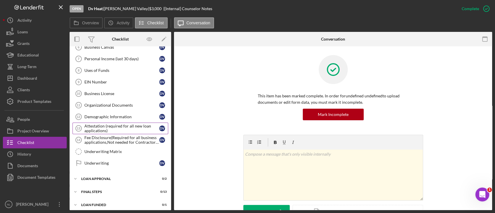
scroll to position [227, 0]
click at [117, 94] on div "Business License" at bounding box center [121, 93] width 75 height 5
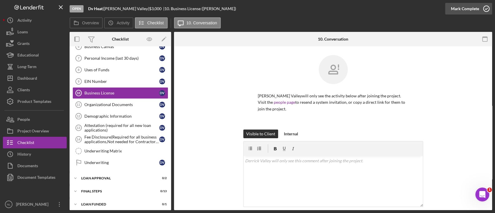
click at [459, 12] on div "Mark Complete" at bounding box center [465, 9] width 28 height 12
click at [108, 192] on div "Icon/Expander Final Steps 0 / 13" at bounding box center [120, 192] width 101 height 12
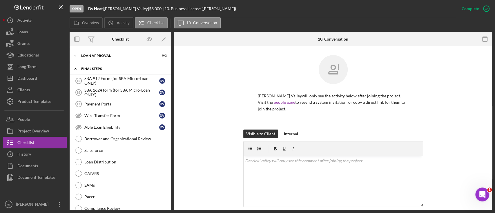
scroll to position [352, 0]
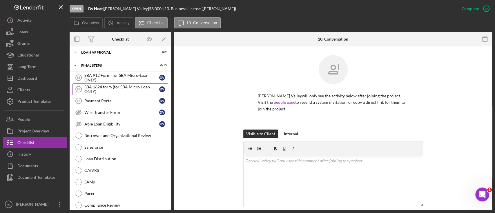
click at [115, 85] on div "SBA 1624 form (for SBA Micro-Loan ONLY)" at bounding box center [121, 89] width 75 height 9
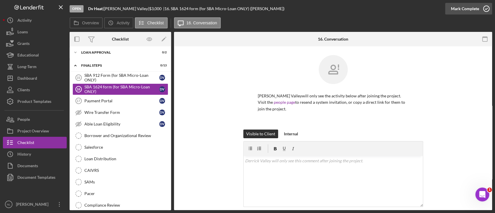
click at [453, 10] on div "Mark Complete" at bounding box center [465, 9] width 28 height 12
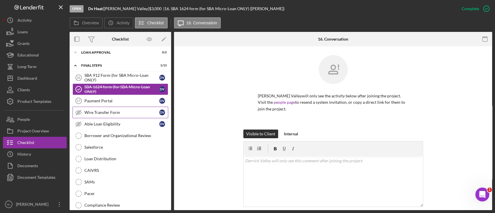
click at [123, 113] on link "Wire Transfer Form Wire Transfer Form D V" at bounding box center [120, 113] width 96 height 12
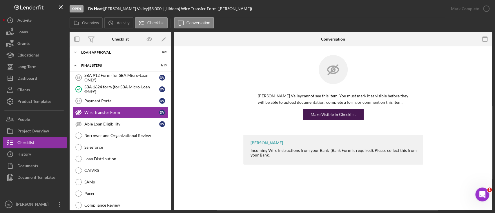
click at [342, 112] on div "Make Visible in Checklist" at bounding box center [332, 115] width 45 height 12
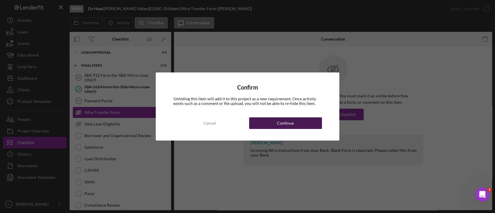
click at [294, 122] on button "Continue" at bounding box center [285, 123] width 73 height 12
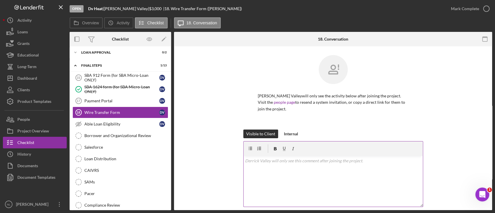
click at [282, 167] on div "v Color teal Color pink Remove color Add row above Add row below Add column bef…" at bounding box center [332, 181] width 179 height 51
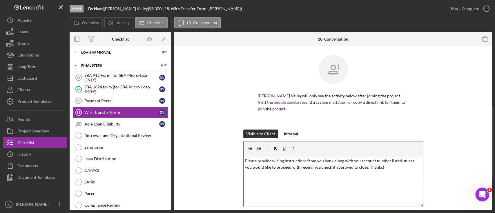
scroll to position [66, 0]
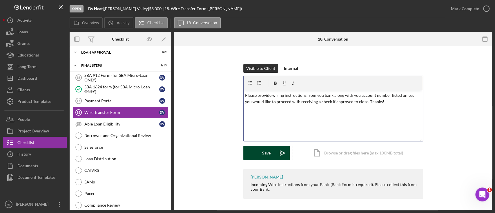
click at [270, 155] on button "Save Icon/icon-invite-send" at bounding box center [266, 153] width 46 height 14
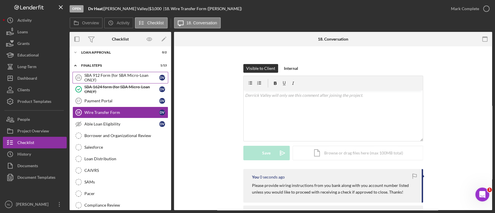
click at [114, 78] on div "SBA 912 Form (for SBA Micro-Loan ONLY)" at bounding box center [121, 77] width 75 height 9
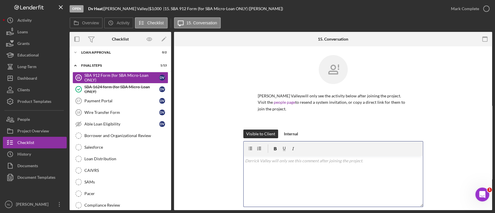
click at [271, 180] on div "v Color teal Color pink Remove color Add row above Add row below Add column bef…" at bounding box center [332, 181] width 179 height 51
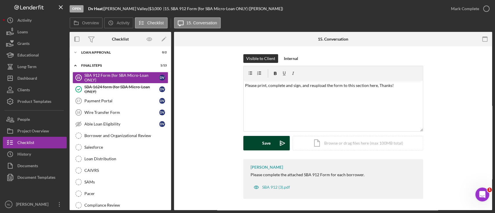
click at [261, 143] on button "Save Icon/icon-invite-send" at bounding box center [266, 143] width 46 height 14
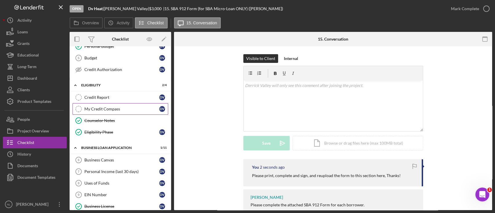
scroll to position [111, 0]
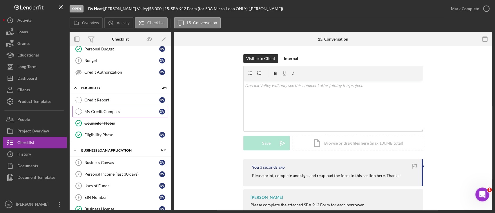
click at [128, 111] on div "My Credit Compass" at bounding box center [121, 111] width 75 height 5
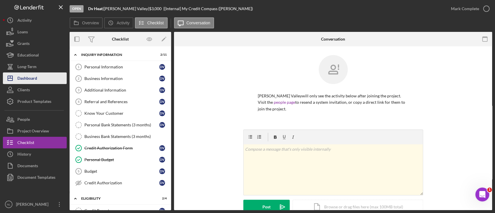
click at [25, 81] on div "Dashboard" at bounding box center [27, 78] width 20 height 13
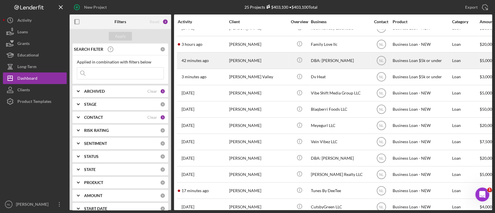
scroll to position [139, 0]
click at [250, 61] on div "[PERSON_NAME]" at bounding box center [258, 60] width 58 height 15
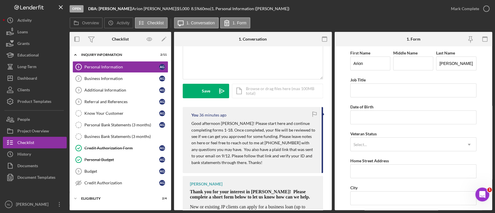
scroll to position [128, 0]
click at [236, 136] on p "Good afternoon [PERSON_NAME]! Please start here and continue completing forms 1…" at bounding box center [253, 143] width 124 height 46
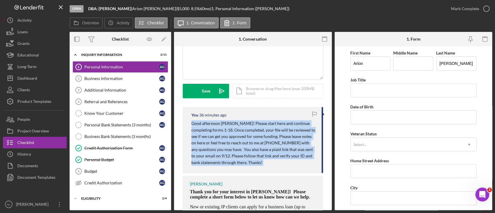
click at [236, 136] on p "Good afternoon [PERSON_NAME]! Please start here and continue completing forms 1…" at bounding box center [253, 143] width 124 height 46
copy div "Good afternoon [PERSON_NAME]! Please start here and continue completing forms 1…"
click at [245, 144] on p "Good afternoon [PERSON_NAME]! Please start here and continue completing forms 1…" at bounding box center [253, 143] width 124 height 46
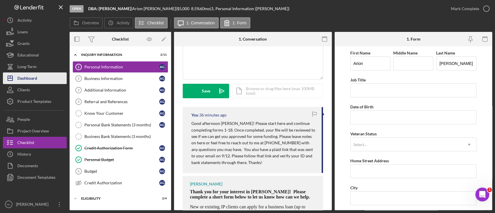
click at [36, 75] on div "Dashboard" at bounding box center [27, 78] width 20 height 13
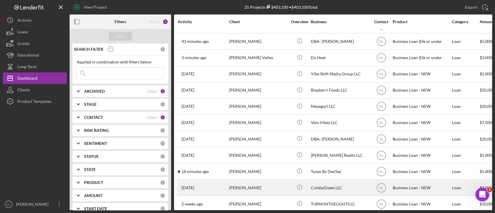
scroll to position [158, 0]
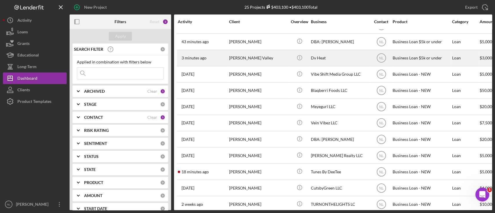
drag, startPoint x: 251, startPoint y: 113, endPoint x: 235, endPoint y: 57, distance: 58.5
click at [235, 57] on div "[PERSON_NAME] Valley" at bounding box center [258, 57] width 58 height 15
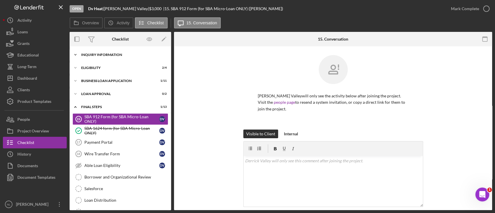
click at [135, 54] on div "INQUIRY INFORMATION" at bounding box center [122, 54] width 83 height 3
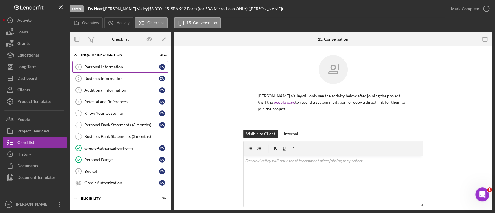
click at [117, 65] on div "Personal Information" at bounding box center [121, 67] width 75 height 5
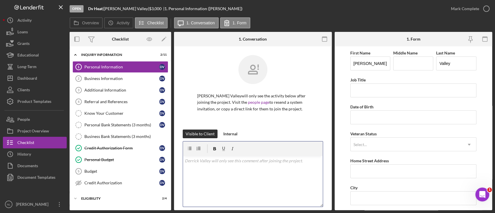
click at [218, 177] on div "v Color teal Color pink Remove color Add row above Add row below Add column bef…" at bounding box center [253, 181] width 140 height 51
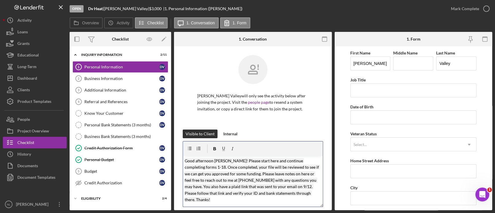
click at [223, 161] on mark "Good afternoon [PERSON_NAME]! Please start here and continue completing forms 1…" at bounding box center [252, 180] width 135 height 44
click at [247, 161] on mark "Good afternoon ! Please start here and continue completing forms 1-18. Once com…" at bounding box center [253, 176] width 136 height 37
click at [212, 161] on mark "Good afternoon ! Please start here and continue completing forms 1-18. Once com…" at bounding box center [253, 176] width 136 height 37
click at [259, 167] on mark "Good afternoon [PERSON_NAME] ! Please start here and continue completing forms …" at bounding box center [252, 180] width 135 height 44
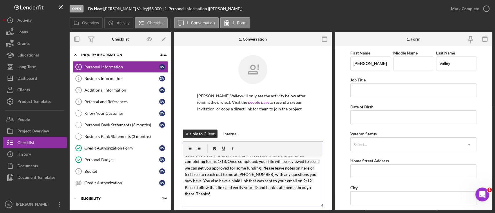
click at [266, 179] on mark "Good afternoon [PERSON_NAME] ! Please start here and continue completing forms …" at bounding box center [252, 174] width 135 height 44
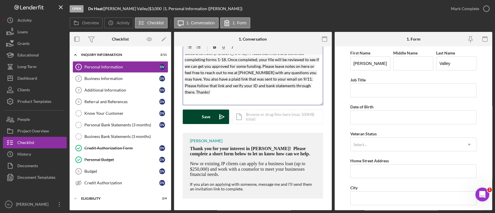
click at [205, 122] on div "Save" at bounding box center [206, 117] width 8 height 14
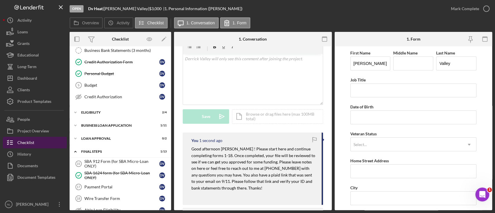
scroll to position [87, 0]
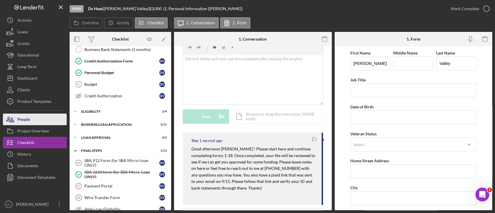
click at [32, 119] on button "People" at bounding box center [35, 120] width 64 height 12
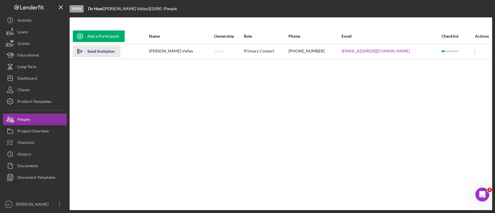
click at [104, 56] on div "Send Invitation" at bounding box center [100, 52] width 27 height 12
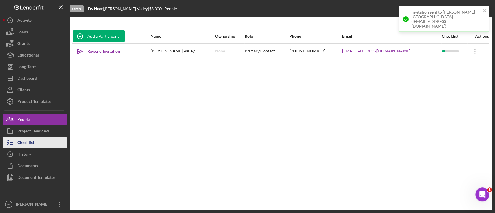
click at [43, 142] on button "Checklist" at bounding box center [35, 143] width 64 height 12
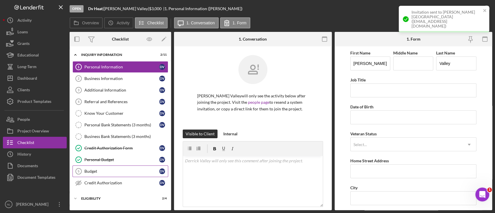
click at [110, 172] on div "Budget" at bounding box center [121, 171] width 75 height 5
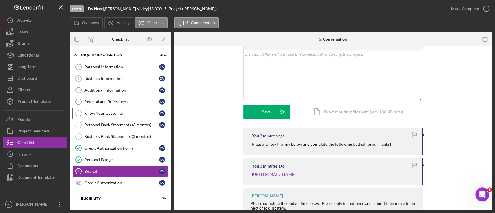
scroll to position [49, 0]
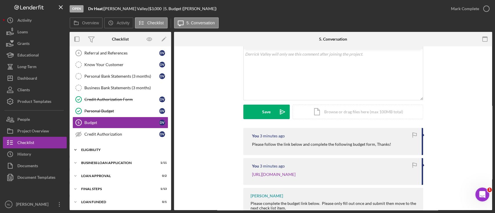
click at [117, 148] on div "Eligibility" at bounding box center [122, 149] width 83 height 3
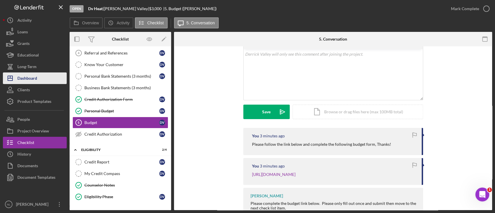
click at [36, 79] on div "Dashboard" at bounding box center [27, 78] width 20 height 13
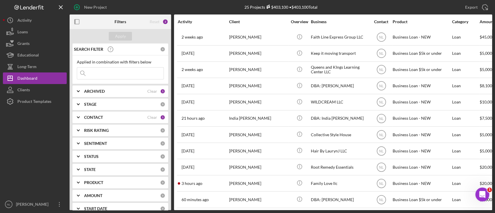
click at [131, 77] on input at bounding box center [120, 74] width 86 height 12
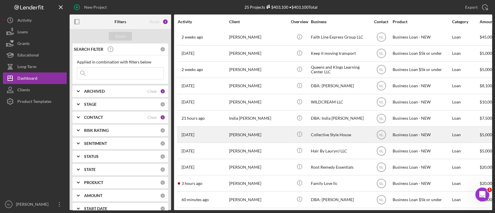
scroll to position [52, 0]
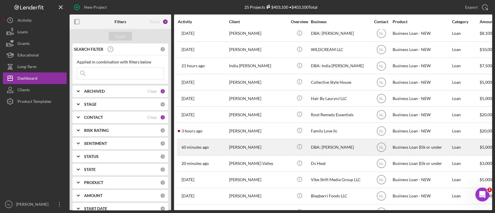
click at [234, 150] on div "[PERSON_NAME]" at bounding box center [258, 146] width 58 height 15
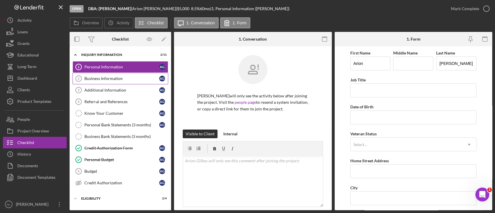
click at [114, 80] on div "Business Information" at bounding box center [121, 78] width 75 height 5
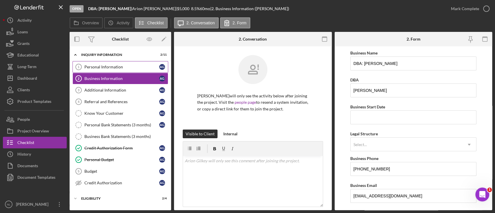
click at [105, 69] on div "Personal Information" at bounding box center [121, 67] width 75 height 5
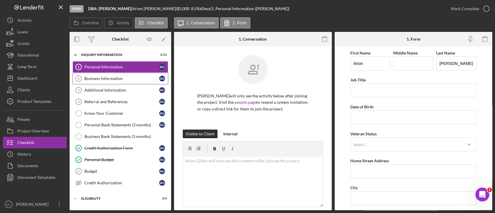
click at [117, 82] on link "Business Information 2 Business Information A G" at bounding box center [120, 79] width 96 height 12
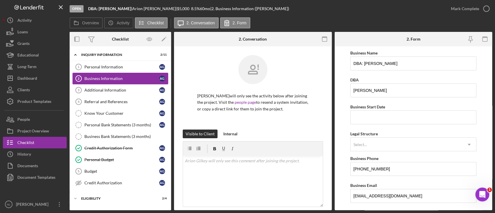
click at [110, 73] on link "Business Information 2 Business Information A G" at bounding box center [120, 79] width 96 height 12
click at [109, 73] on link "Business Information 2 Business Information A G" at bounding box center [120, 79] width 96 height 12
click at [97, 67] on div "Personal Information" at bounding box center [121, 67] width 75 height 5
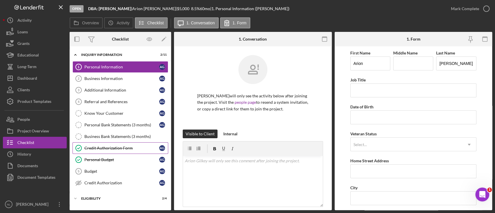
scroll to position [49, 0]
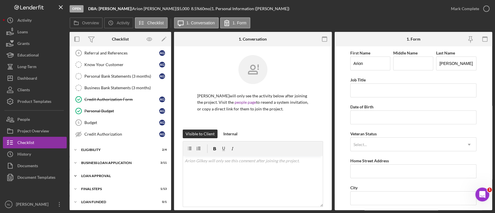
click at [108, 175] on div "Loan Approval" at bounding box center [122, 175] width 83 height 3
click at [107, 163] on div "BUSINESS LOAN APPLICATION" at bounding box center [122, 162] width 83 height 3
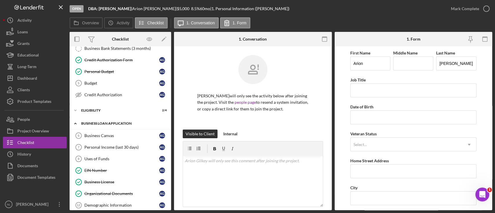
scroll to position [105, 0]
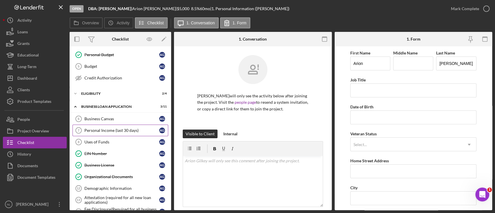
click at [114, 129] on div "Personal Income (last 30 days)" at bounding box center [121, 130] width 75 height 5
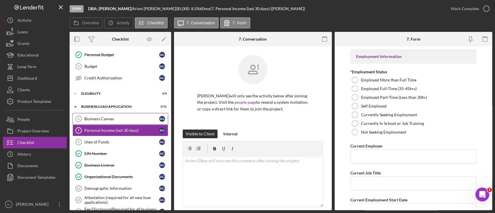
click at [104, 113] on link "Business Canvas 6 Business Canvas A G" at bounding box center [120, 119] width 96 height 12
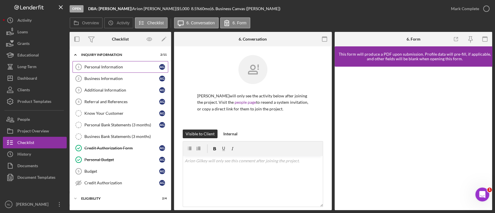
click at [125, 66] on div "Personal Information" at bounding box center [121, 67] width 75 height 5
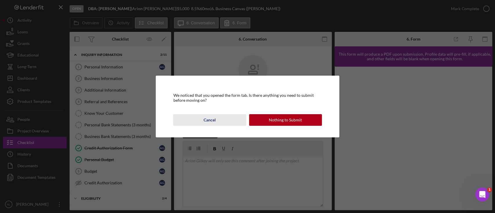
click at [199, 118] on button "Cancel" at bounding box center [209, 120] width 73 height 12
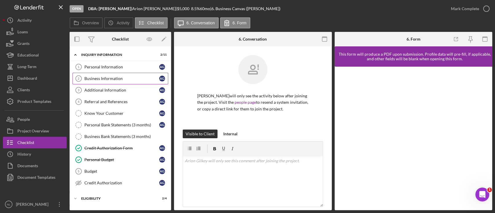
click at [116, 75] on link "Business Information 2 Business Information A G" at bounding box center [120, 79] width 96 height 12
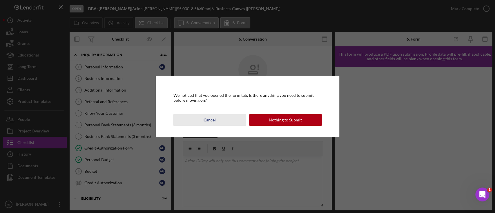
click at [234, 122] on button "Cancel" at bounding box center [209, 120] width 73 height 12
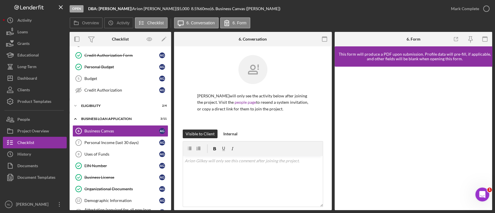
scroll to position [117, 0]
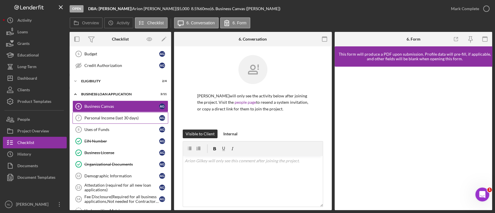
click at [116, 117] on div "Personal Income (last 30 days)" at bounding box center [121, 118] width 75 height 5
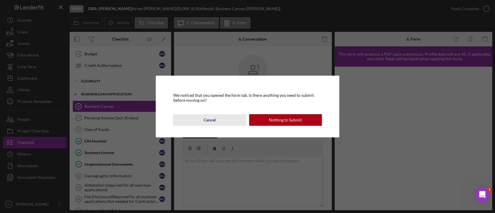
click at [201, 122] on button "Cancel" at bounding box center [209, 120] width 73 height 12
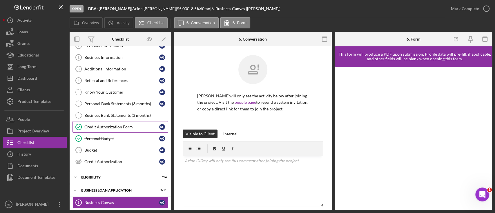
scroll to position [21, 0]
click at [107, 54] on link "Business Information 2 Business Information A G" at bounding box center [120, 58] width 96 height 12
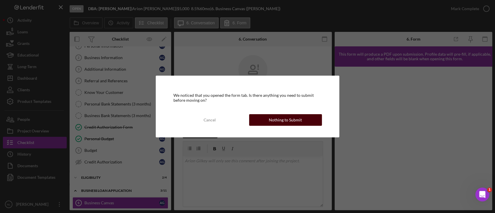
click at [285, 123] on div "Nothing to Submit" at bounding box center [285, 120] width 33 height 12
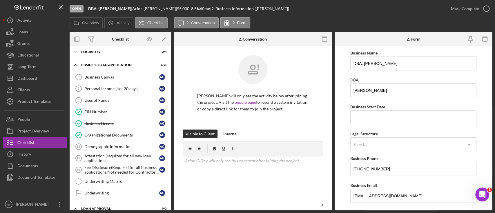
scroll to position [151, 0]
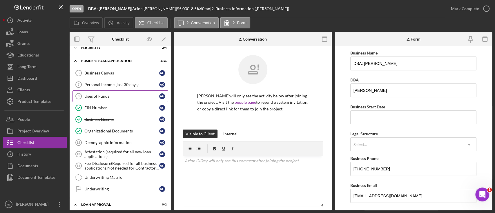
click at [123, 97] on div "Uses of Funds" at bounding box center [121, 96] width 75 height 5
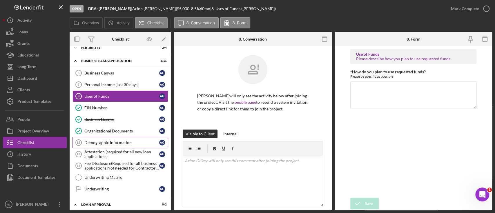
click at [123, 142] on div "Demographic Information" at bounding box center [121, 142] width 75 height 5
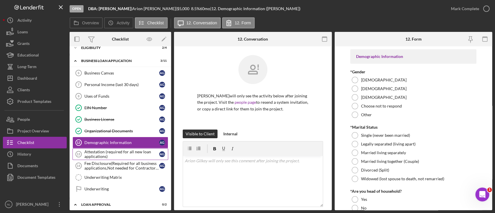
click at [120, 154] on div "Attestation (required for all new loan applications)" at bounding box center [121, 154] width 75 height 9
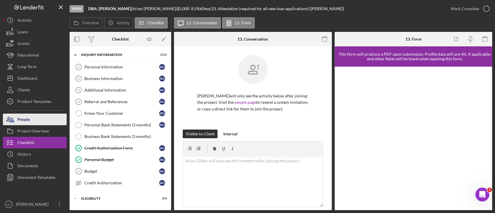
click at [34, 117] on button "People" at bounding box center [35, 120] width 64 height 12
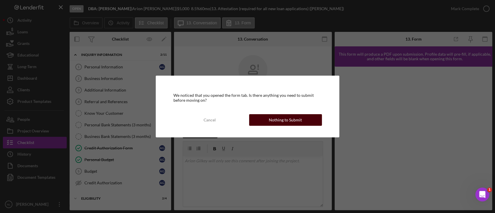
click at [285, 124] on div "Nothing to Submit" at bounding box center [285, 120] width 33 height 12
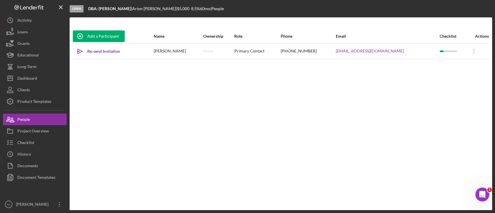
click at [138, 155] on div "Add a Participant Name Ownership Role Phone Email Checklist Actions Icon/icon-i…" at bounding box center [281, 114] width 422 height 170
click at [21, 147] on div "Checklist" at bounding box center [25, 143] width 17 height 13
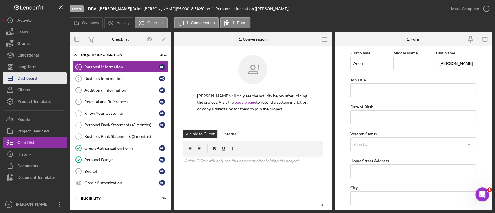
click at [48, 80] on button "Icon/Dashboard Dashboard" at bounding box center [35, 78] width 64 height 12
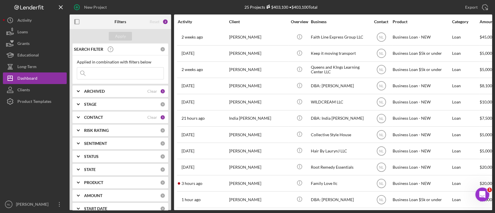
click at [102, 74] on input at bounding box center [120, 74] width 86 height 12
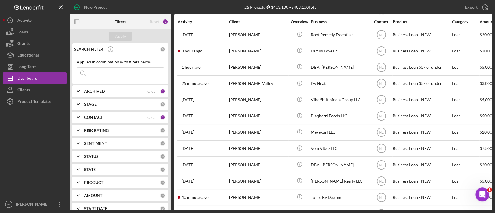
scroll to position [231, 0]
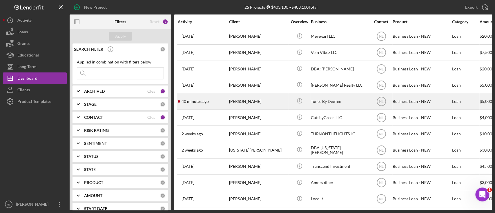
click at [213, 96] on div "40 minutes ago [PERSON_NAME]" at bounding box center [203, 101] width 51 height 15
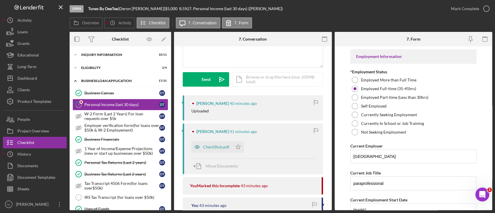
scroll to position [66, 0]
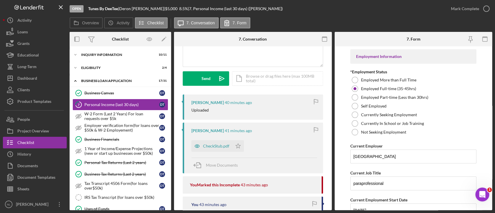
click at [217, 153] on div "[PERSON_NAME] 41 minutes ago CheckStub.pdf Icon/Star Move Documents" at bounding box center [253, 148] width 140 height 51
click at [217, 150] on div "CheckStub.pdf" at bounding box center [211, 146] width 41 height 12
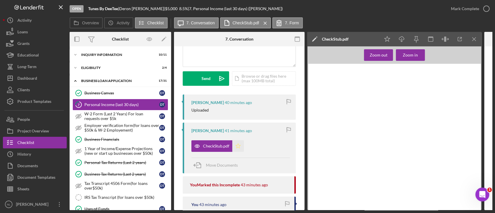
click at [238, 147] on polygon "button" at bounding box center [238, 145] width 5 height 5
click at [471, 42] on icon "Icon/Menu Close" at bounding box center [474, 39] width 13 height 13
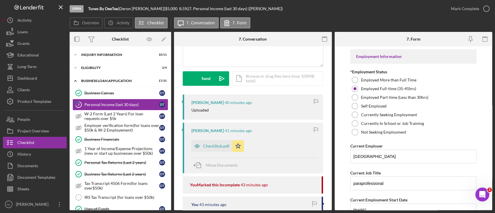
scroll to position [0, 0]
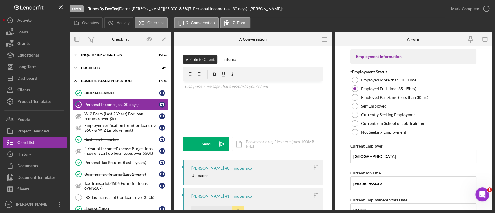
click at [210, 112] on div "v Color teal Color pink Remove color Add row above Add row below Add column bef…" at bounding box center [253, 106] width 140 height 51
click at [269, 86] on p "Thanks [PERSON_NAME]! Please work to complete the" at bounding box center [253, 86] width 136 height 6
click at [211, 145] on button "Send Icon/icon-invite-send" at bounding box center [206, 144] width 46 height 14
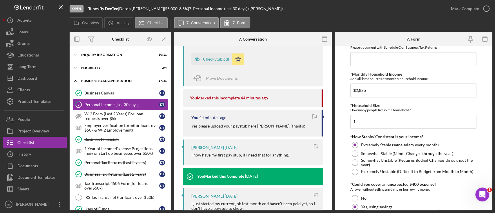
scroll to position [270, 0]
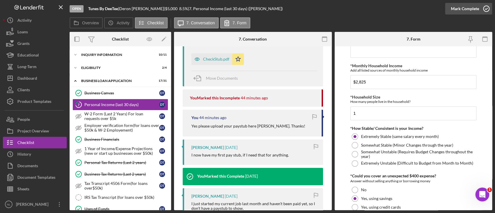
click at [467, 11] on div "Mark Complete" at bounding box center [465, 9] width 28 height 12
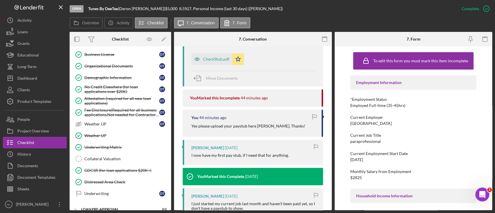
scroll to position [269, 0]
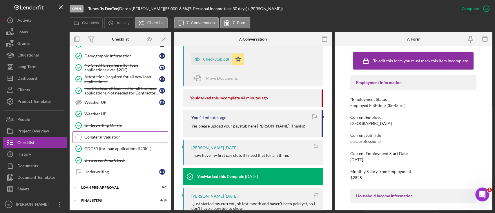
click at [121, 135] on div "Collateral Valuation" at bounding box center [125, 137] width 83 height 5
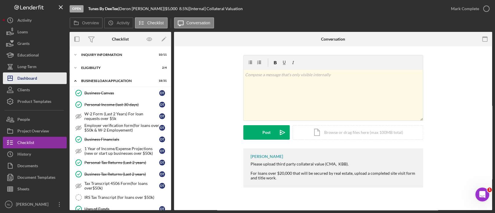
click at [43, 75] on button "Icon/Dashboard Dashboard" at bounding box center [35, 78] width 64 height 12
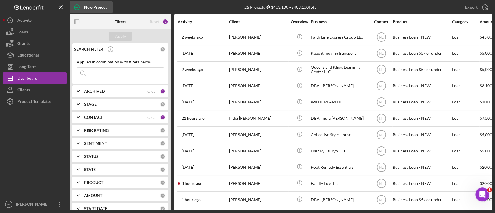
click at [90, 8] on div "New Project" at bounding box center [95, 7] width 23 height 12
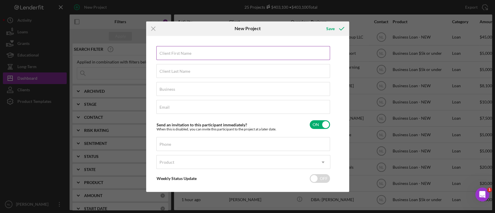
click at [180, 48] on div "Client First Name Required" at bounding box center [243, 53] width 174 height 14
click at [179, 80] on div "Client First Name Nic Client Last Name Required Business Required Email Require…" at bounding box center [243, 127] width 174 height 163
click at [178, 78] on div "Client Last Name Required" at bounding box center [243, 71] width 174 height 14
click at [192, 53] on input "Nic" at bounding box center [243, 53] width 174 height 14
type input "[PERSON_NAME]"
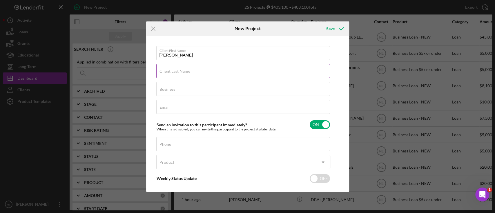
click at [179, 72] on label "Client Last Name" at bounding box center [174, 71] width 31 height 5
click at [179, 72] on input "Client Last Name" at bounding box center [243, 71] width 174 height 14
type input "[PERSON_NAME]"
click at [181, 91] on input "Business" at bounding box center [243, 89] width 174 height 14
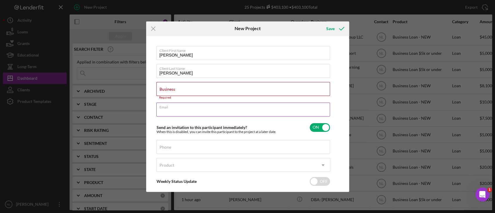
click at [174, 110] on div "Email Required" at bounding box center [243, 110] width 174 height 14
paste input "[EMAIL_ADDRESS][PERSON_NAME][DOMAIN_NAME]"
type input "[EMAIL_ADDRESS][PERSON_NAME][DOMAIN_NAME]"
click at [169, 92] on input "Business" at bounding box center [243, 89] width 174 height 14
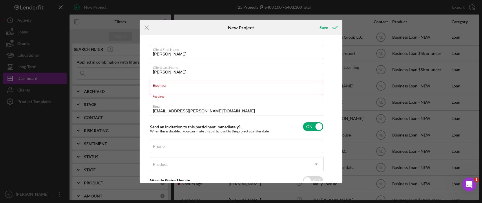
click at [181, 88] on input "Business" at bounding box center [237, 88] width 174 height 14
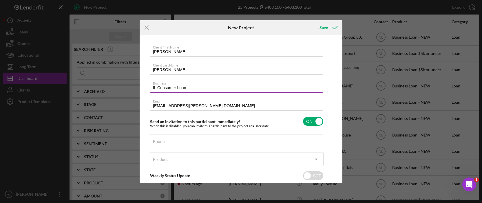
scroll to position [35, 0]
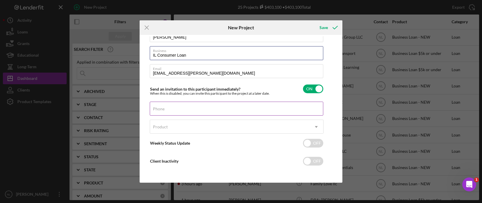
type input "IL Consumer Loan"
click at [165, 106] on div "Phone" at bounding box center [237, 108] width 174 height 14
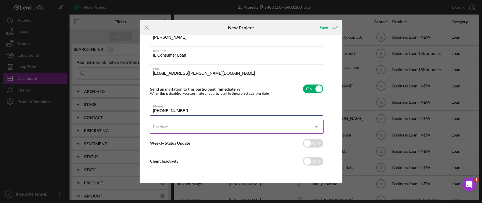
type input "[PHONE_NUMBER]"
click at [186, 124] on div "Product" at bounding box center [229, 126] width 159 height 13
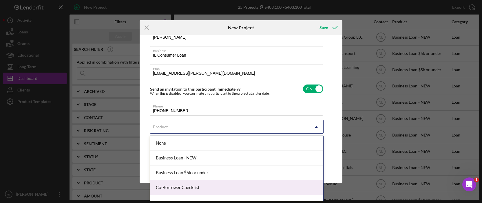
scroll to position [23, 0]
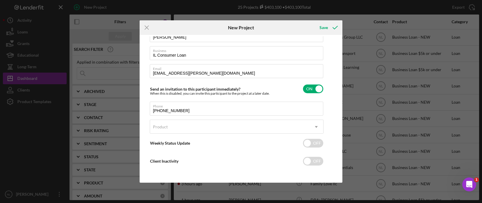
drag, startPoint x: 201, startPoint y: 180, endPoint x: 147, endPoint y: 123, distance: 78.5
click at [147, 123] on div "Client First Name [PERSON_NAME] Client Last Name [PERSON_NAME] Business IL Cons…" at bounding box center [241, 108] width 200 height 145
click at [166, 128] on div "Product" at bounding box center [160, 126] width 15 height 5
drag, startPoint x: 200, startPoint y: 179, endPoint x: 172, endPoint y: 123, distance: 63.1
click at [172, 123] on div "Product" at bounding box center [229, 126] width 159 height 13
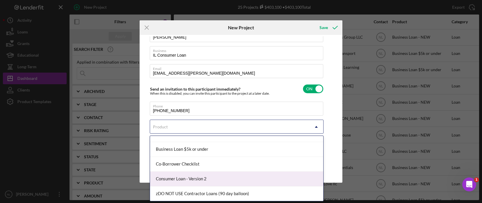
click at [194, 177] on div "Consumer Loan - Version 2" at bounding box center [236, 178] width 173 height 15
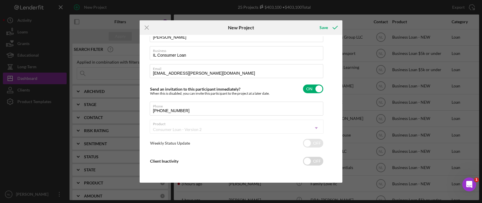
checkbox input "true"
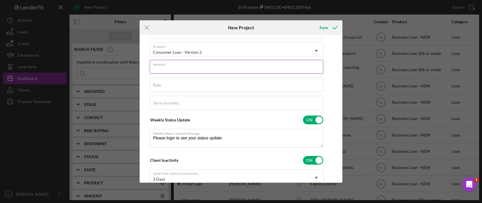
click at [176, 73] on div "Amount" at bounding box center [237, 67] width 174 height 14
type input "$2"
type textarea "Thank you for your application to [PERSON_NAME]! Please login to see what we st…"
type input "$25"
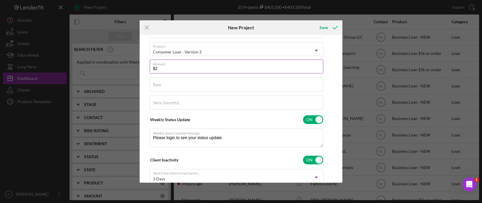
type textarea "Thank you for your application to [PERSON_NAME]! Please login to see what we st…"
type input "$250"
type textarea "Thank you for your application to [PERSON_NAME]! Please login to see what we st…"
type input "$2,500"
type textarea "Thank you for your application to [PERSON_NAME]! Please login to see what we st…"
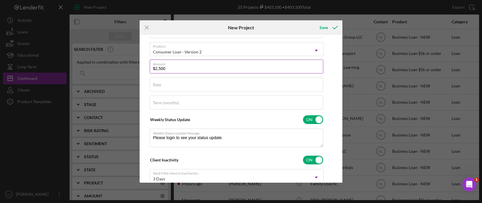
type input "$25,000"
type textarea "Thank you for your application to [PERSON_NAME]! Please login to see what we st…"
type input "$2,500"
type textarea "Thank you for your application to [PERSON_NAME]! Please login to see what we st…"
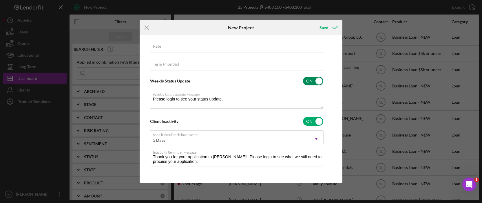
scroll to position [0, 0]
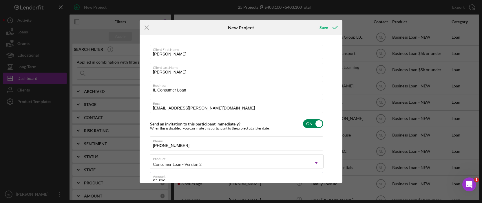
type input "$2,500"
type textarea "Thank you for your application to [PERSON_NAME]! Please login to see what we st…"
click at [311, 126] on input "checkbox" at bounding box center [313, 123] width 20 height 9
checkbox input "false"
click at [327, 30] on div "Save" at bounding box center [324, 28] width 8 height 12
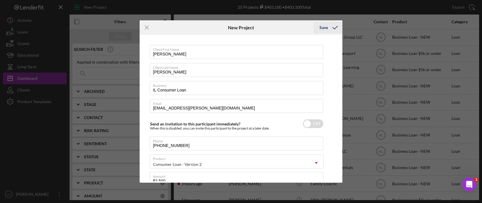
type textarea "Thank you for your application to [PERSON_NAME]! Please login to see what we st…"
checkbox input "true"
checkbox input "false"
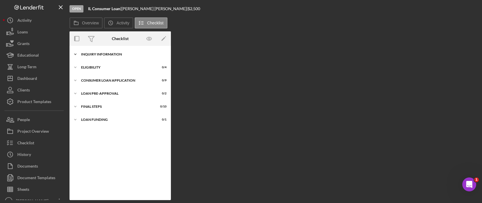
click at [105, 57] on div "Icon/Expander Inquiry Information 0 / 8" at bounding box center [120, 54] width 101 height 12
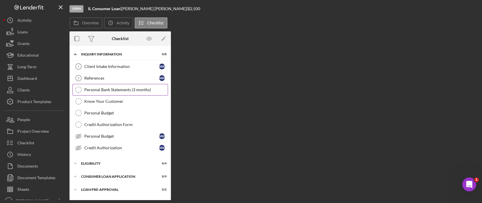
click at [119, 84] on link "Personal Bank Statements (3 months) Personal Bank Statements (3 months)" at bounding box center [120, 90] width 96 height 12
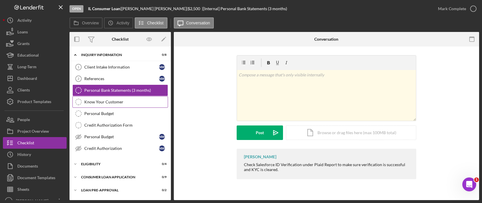
click at [105, 98] on link "Know Your Customer Know Your Customer" at bounding box center [120, 102] width 96 height 12
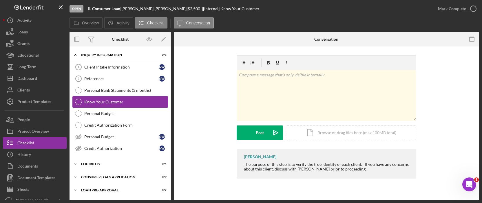
click at [104, 107] on link "Know Your Customer Know Your Customer" at bounding box center [120, 102] width 96 height 12
click at [104, 112] on div "Personal Budget" at bounding box center [125, 113] width 83 height 5
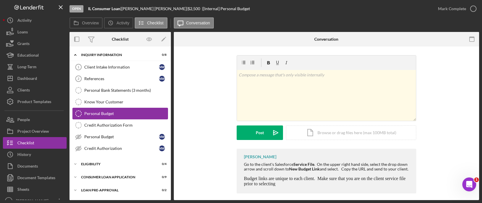
scroll to position [25, 0]
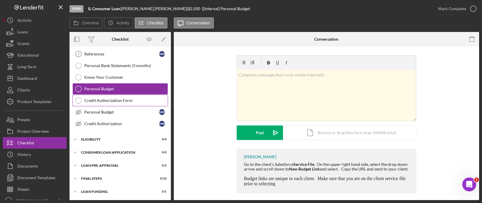
click at [134, 99] on div "Credit Authorization Form" at bounding box center [125, 100] width 83 height 5
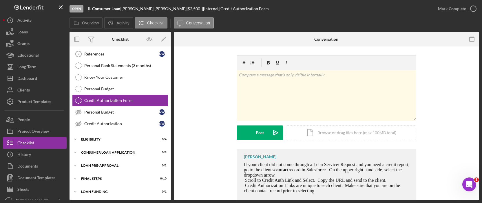
scroll to position [25, 0]
click at [448, 8] on div "Mark Complete" at bounding box center [452, 9] width 28 height 12
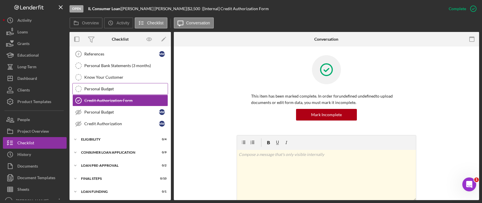
click at [140, 88] on div "Personal Budget" at bounding box center [125, 88] width 83 height 5
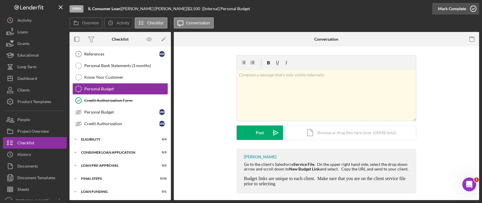
click at [443, 11] on div "Mark Complete" at bounding box center [452, 9] width 28 height 12
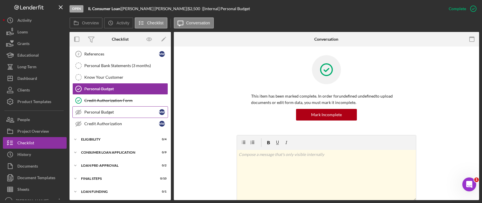
click at [127, 112] on div "Personal Budget" at bounding box center [121, 112] width 75 height 5
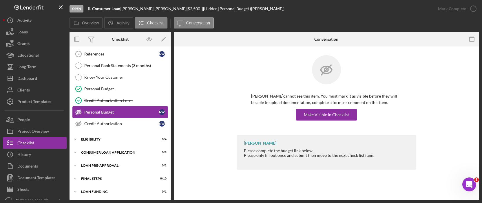
scroll to position [25, 0]
click at [314, 115] on div "Make Visible in Checklist" at bounding box center [326, 115] width 45 height 12
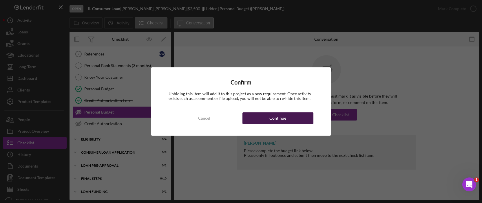
click at [290, 113] on button "Continue" at bounding box center [278, 118] width 71 height 12
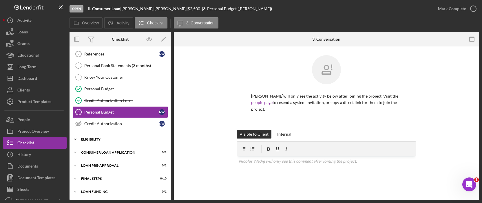
click at [145, 143] on div "Icon/Expander Eligibility 0 / 4" at bounding box center [120, 139] width 101 height 12
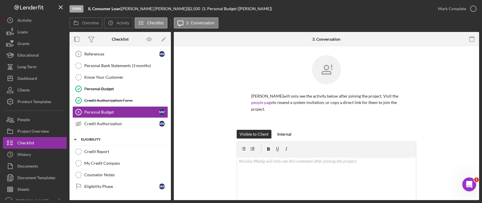
scroll to position [39, 0]
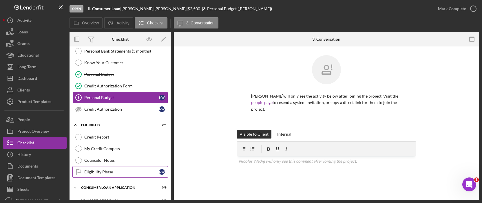
click at [115, 166] on link "Eligibility Phase Eligibility Phase N W" at bounding box center [120, 172] width 96 height 12
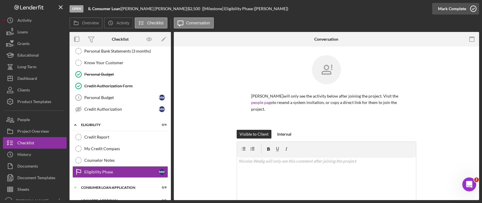
click at [443, 10] on div "Mark Complete" at bounding box center [452, 9] width 28 height 12
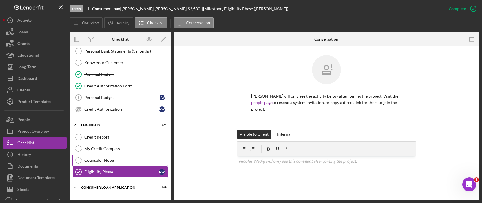
click at [141, 163] on link "Counselor Notes Counselor Notes" at bounding box center [120, 160] width 96 height 12
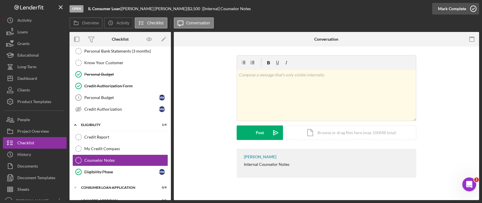
click at [467, 13] on icon "button" at bounding box center [473, 8] width 14 height 14
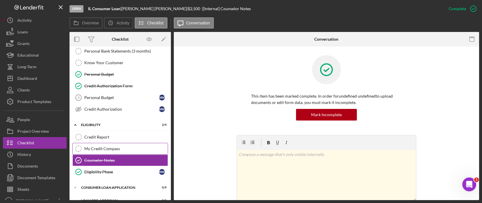
click at [129, 147] on div "My Credit Compass" at bounding box center [125, 148] width 83 height 5
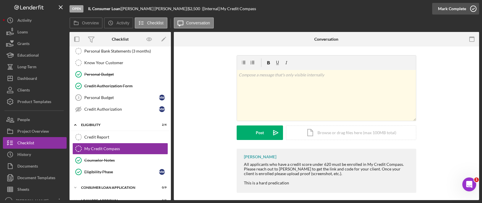
click at [469, 10] on icon "button" at bounding box center [473, 8] width 14 height 14
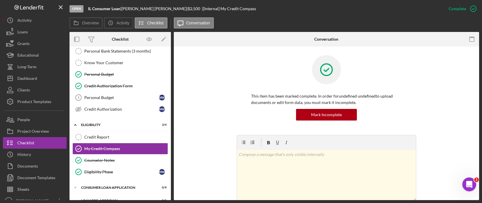
scroll to position [74, 0]
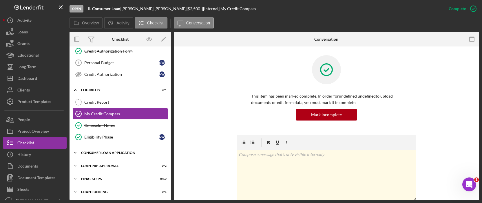
click at [108, 151] on div "Consumer Loan Application" at bounding box center [122, 152] width 83 height 3
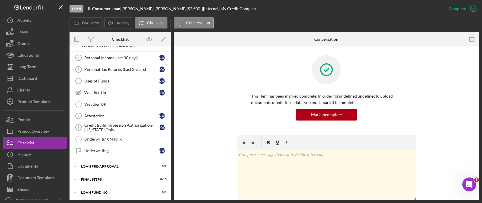
scroll to position [180, 0]
click at [101, 68] on div "Personal Tax Returns (Last 2 years)" at bounding box center [121, 70] width 75 height 5
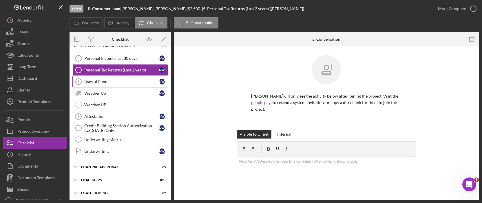
click at [98, 76] on link "Uses of Funds 6 Uses of Funds N W" at bounding box center [120, 82] width 96 height 12
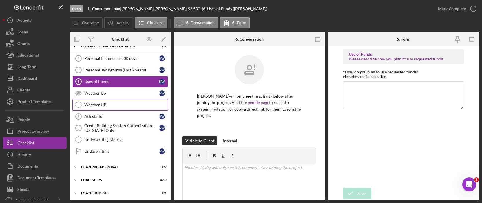
click at [104, 102] on div "Weather UP" at bounding box center [125, 104] width 83 height 5
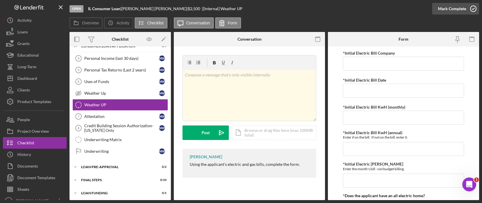
click at [442, 6] on div "Mark Complete" at bounding box center [452, 9] width 28 height 12
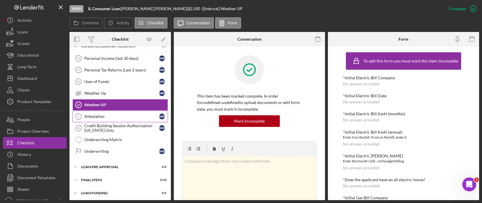
click at [141, 116] on div "Attestation" at bounding box center [121, 116] width 75 height 5
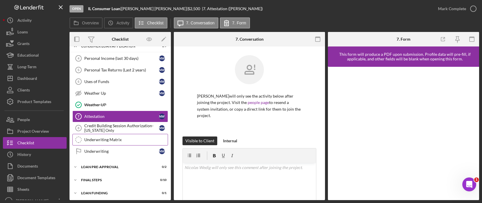
click at [117, 134] on link "Underwriting Matrix Underwriting Matrix" at bounding box center [120, 140] width 96 height 12
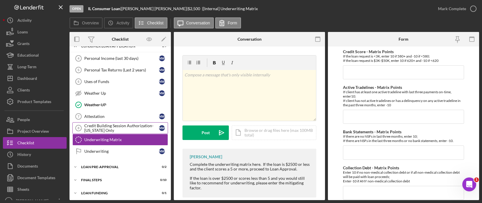
click at [113, 127] on div "Credit Building Session Authorization- [US_STATE] Only" at bounding box center [121, 127] width 75 height 9
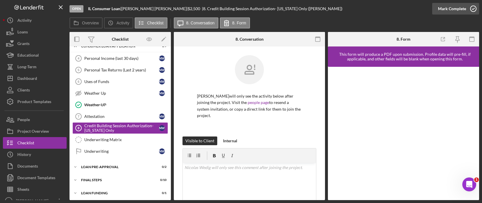
click at [454, 13] on div "Mark Complete" at bounding box center [452, 9] width 28 height 12
click at [119, 132] on link "Credit Building Session Authorization- [US_STATE] Only Credit Building Session …" at bounding box center [120, 128] width 96 height 12
click at [110, 73] on link "Personal Tax Returns (Last 2 years) 5 Personal Tax Returns (Last 2 years) N W" at bounding box center [120, 70] width 96 height 12
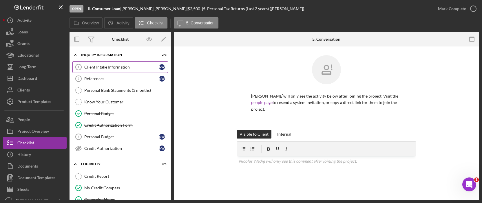
click at [105, 68] on div "Client Intake Information" at bounding box center [121, 67] width 75 height 5
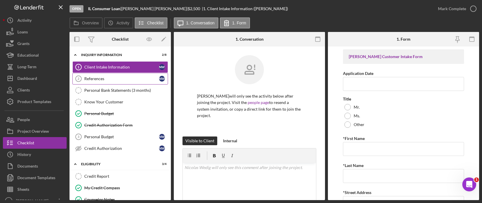
click at [105, 76] on div "References" at bounding box center [121, 78] width 75 height 5
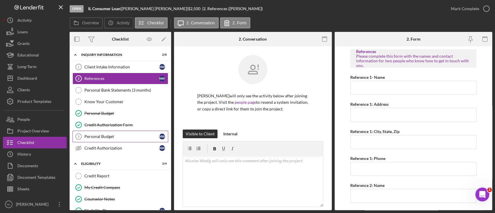
click at [116, 138] on div "Personal Budget" at bounding box center [121, 136] width 75 height 5
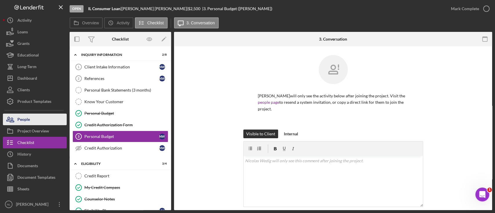
click at [48, 118] on button "People" at bounding box center [35, 120] width 64 height 12
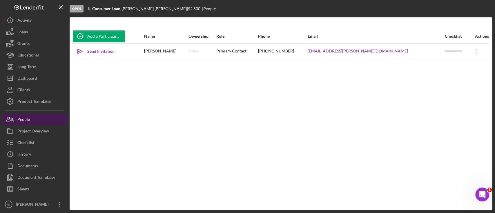
click at [37, 120] on button "People" at bounding box center [35, 120] width 64 height 12
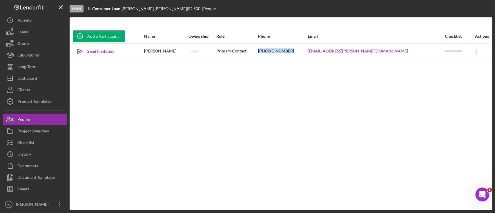
drag, startPoint x: 341, startPoint y: 49, endPoint x: 305, endPoint y: 50, distance: 35.4
click at [305, 50] on tr "Icon/icon-invite-send Send Invitation [PERSON_NAME] None Primary Contact [PHONE…" at bounding box center [280, 50] width 417 height 15
copy tr "[PHONE_NUMBER]"
click at [34, 143] on button "Checklist" at bounding box center [35, 143] width 64 height 12
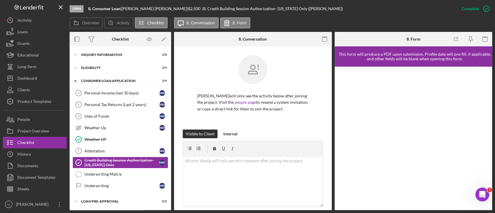
scroll to position [25, 0]
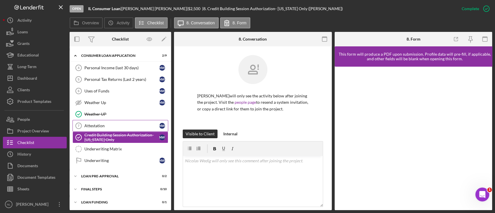
click at [108, 126] on div "Attestation" at bounding box center [121, 125] width 75 height 5
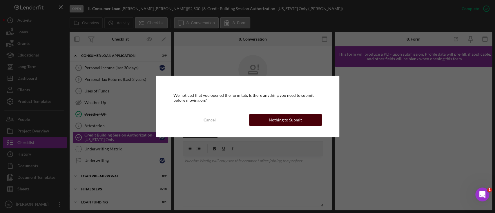
click at [261, 122] on button "Nothing to Submit" at bounding box center [285, 120] width 73 height 12
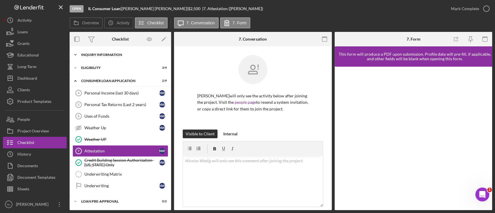
click at [113, 58] on div "Icon/Expander Inquiry Information 2 / 8" at bounding box center [120, 55] width 101 height 12
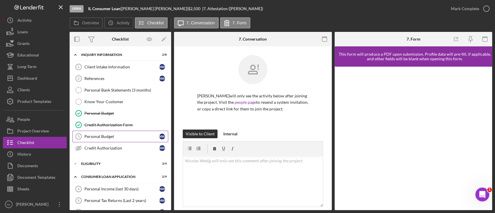
click at [117, 137] on div "Personal Budget" at bounding box center [121, 136] width 75 height 5
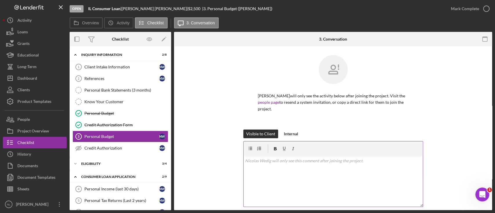
click at [274, 180] on div "v Color teal Color pink Remove color Add row above Add row below Add column bef…" at bounding box center [332, 181] width 179 height 51
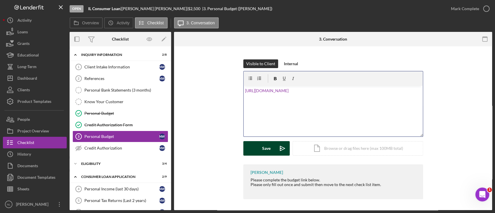
click at [272, 148] on button "Save Icon/icon-invite-send" at bounding box center [266, 148] width 46 height 14
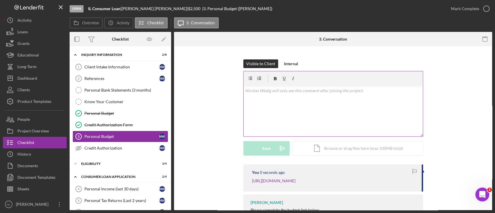
click at [260, 112] on div "v Color teal Color pink Remove color Add row above Add row below Add column bef…" at bounding box center [332, 111] width 179 height 51
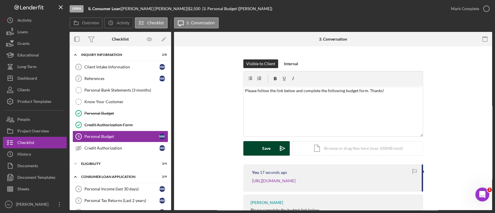
click at [271, 148] on button "Save Icon/icon-invite-send" at bounding box center [266, 148] width 46 height 14
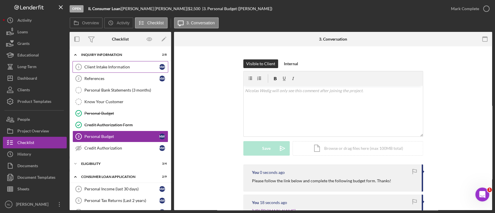
click at [106, 68] on div "Client Intake Information" at bounding box center [121, 67] width 75 height 5
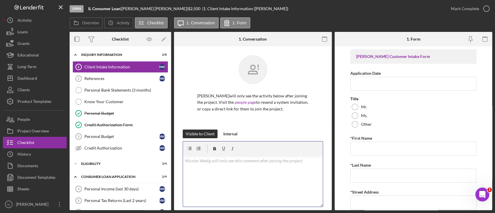
click at [235, 170] on div "v Color teal Color pink Remove color Add row above Add row below Add column bef…" at bounding box center [253, 181] width 140 height 51
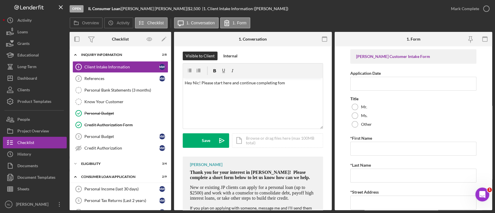
click at [233, 170] on span "Thank you for your interest in [PERSON_NAME]! Please complete a short form belo…" at bounding box center [250, 175] width 120 height 10
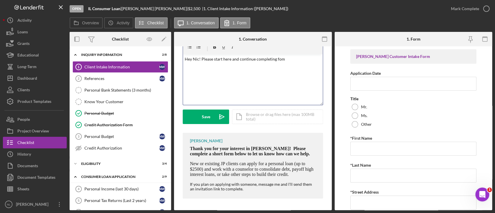
click at [304, 57] on p "Hey Nic! Please start here and continue completing fom" at bounding box center [253, 59] width 136 height 6
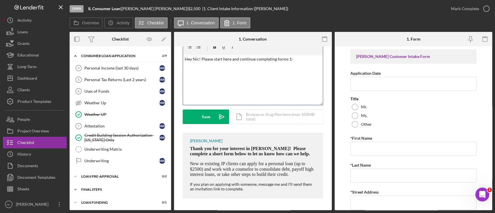
click at [113, 189] on div "FINAL STEPS" at bounding box center [122, 189] width 83 height 3
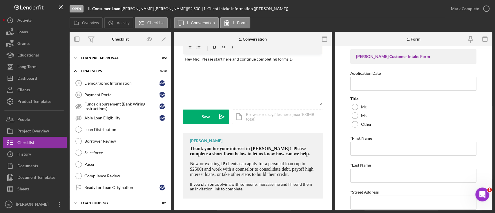
click at [307, 59] on p "Hey Nic! Please start here and continue completing forms 1-" at bounding box center [253, 59] width 136 height 6
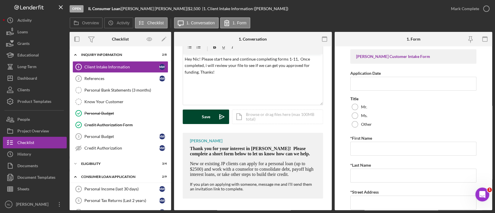
click at [210, 120] on div "Save" at bounding box center [206, 117] width 8 height 14
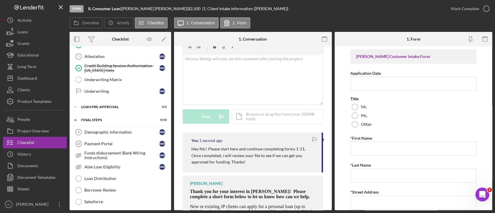
scroll to position [223, 0]
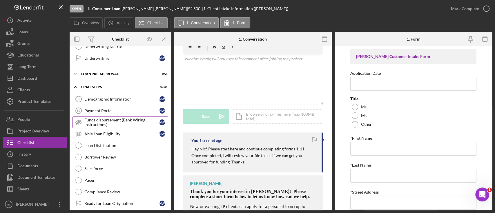
click at [120, 117] on link "Funds disbursement (Bank Wiring Instructions) Funds disbursement (Bank Wiring I…" at bounding box center [120, 123] width 96 height 12
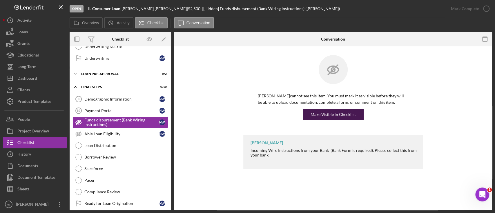
click at [340, 110] on div "Make Visible in Checklist" at bounding box center [332, 115] width 45 height 12
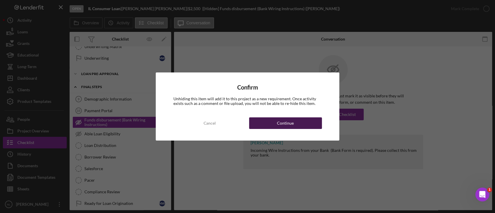
click at [304, 128] on button "Continue" at bounding box center [285, 123] width 73 height 12
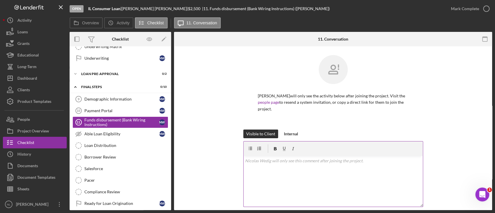
click at [282, 170] on div "v Color teal Color pink Remove color Add row above Add row below Add column bef…" at bounding box center [332, 181] width 179 height 51
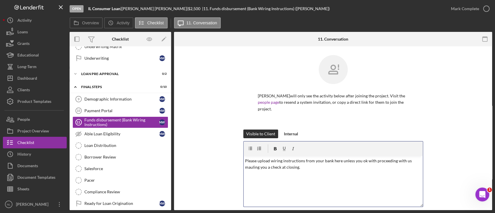
click at [302, 162] on p "Please upload wiring instructions from your bank here unless you ok with procee…" at bounding box center [333, 164] width 176 height 13
click at [330, 161] on p "Please upload wiring instructions from your bank here unless you ok with procee…" at bounding box center [333, 164] width 176 height 13
click at [398, 163] on p "Please upload wiring instructions from your bank with your account number liste…" at bounding box center [333, 164] width 176 height 13
click at [349, 172] on div "v Color teal Color pink Remove color Add row above Add row below Add column bef…" at bounding box center [332, 181] width 179 height 51
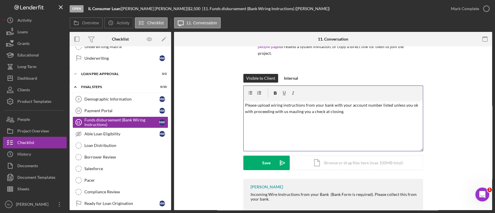
scroll to position [57, 0]
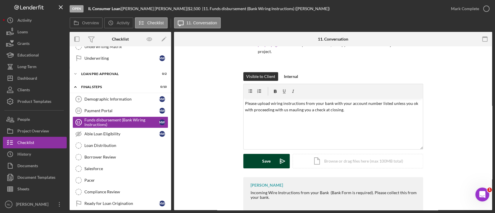
click at [261, 155] on button "Save Icon/icon-invite-send" at bounding box center [266, 161] width 46 height 14
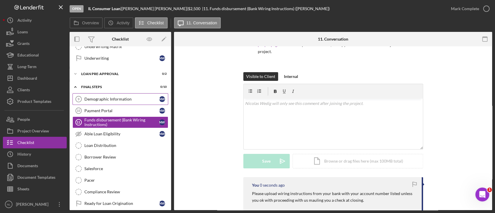
click at [121, 99] on div "Demographic Information" at bounding box center [121, 99] width 75 height 5
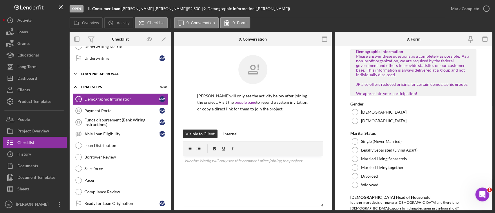
click at [109, 76] on div "Icon/Expander Loan Pre-Approval 0 / 2" at bounding box center [120, 74] width 101 height 12
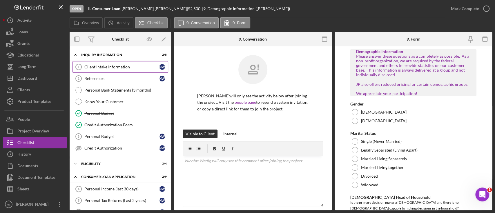
click at [106, 71] on link "Client Intake Information 1 Client Intake Information N W" at bounding box center [120, 67] width 96 height 12
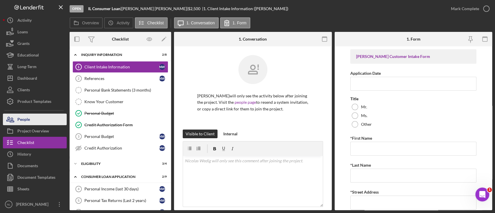
click at [30, 118] on button "People" at bounding box center [35, 120] width 64 height 12
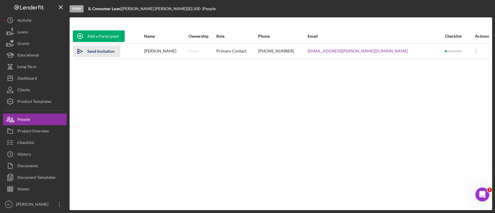
click at [101, 50] on div "Send Invitation" at bounding box center [100, 52] width 27 height 12
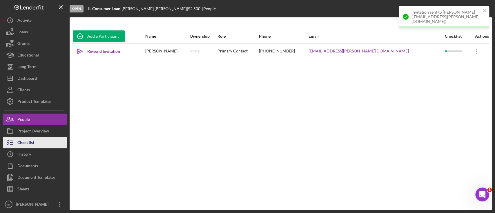
click at [38, 146] on button "Checklist" at bounding box center [35, 143] width 64 height 12
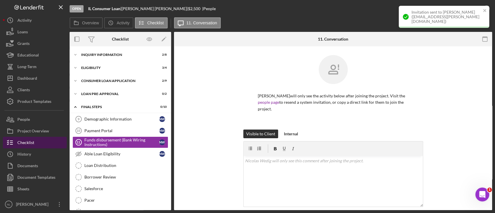
scroll to position [14, 0]
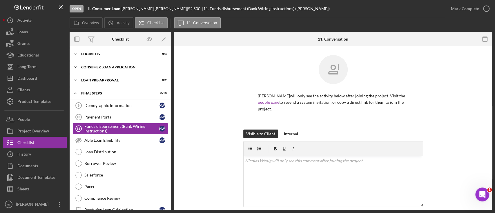
click at [95, 66] on div "Consumer Loan Application" at bounding box center [122, 67] width 83 height 3
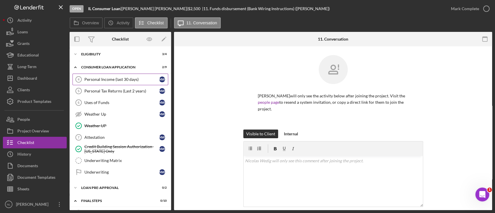
click at [115, 79] on div "Personal Income (last 30 days)" at bounding box center [121, 79] width 75 height 5
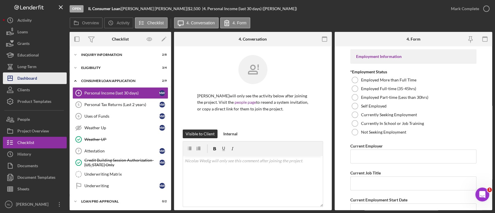
click at [30, 80] on div "Dashboard" at bounding box center [27, 78] width 20 height 13
